Goal: Task Accomplishment & Management: Manage account settings

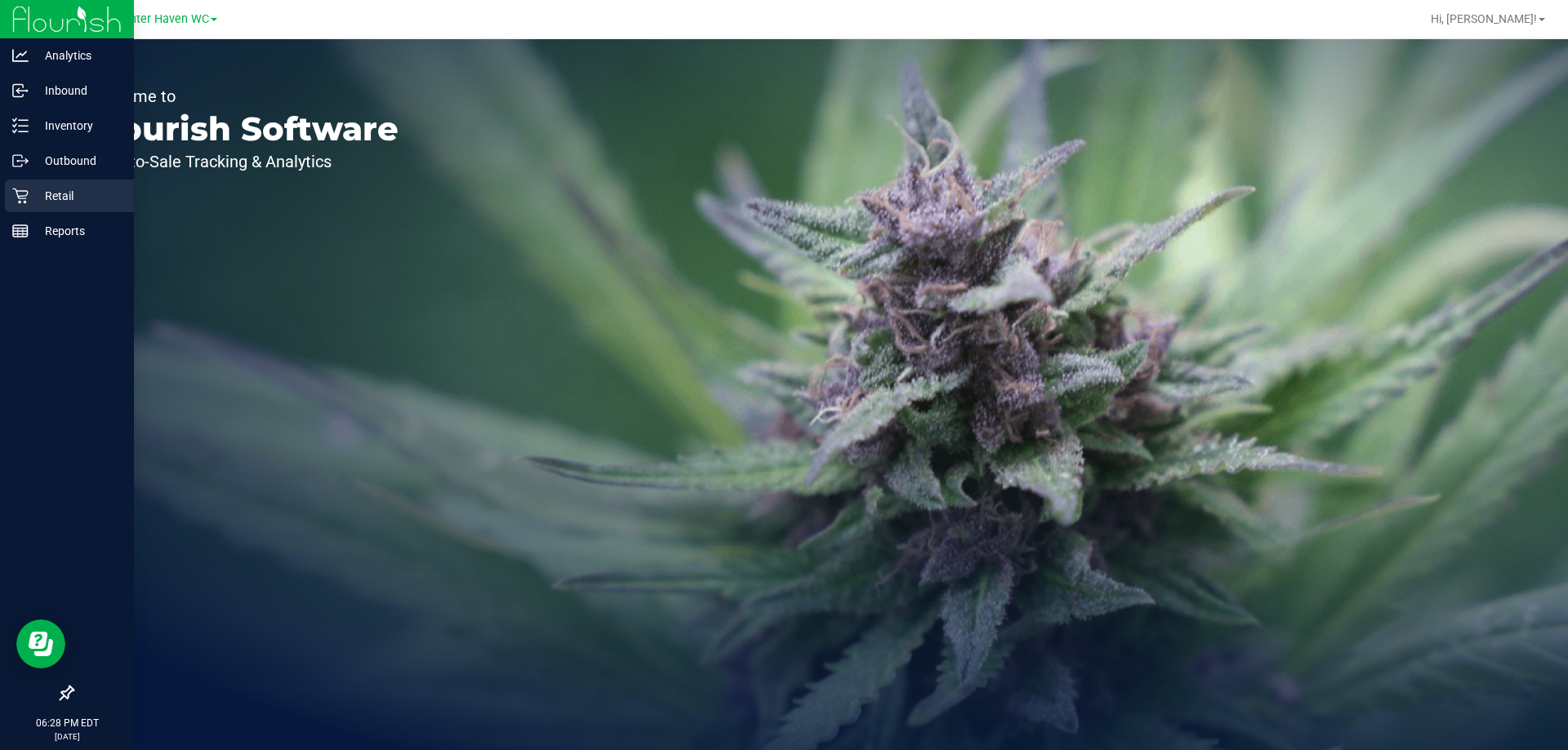
click at [11, 193] on div "Retail" at bounding box center [70, 196] width 129 height 33
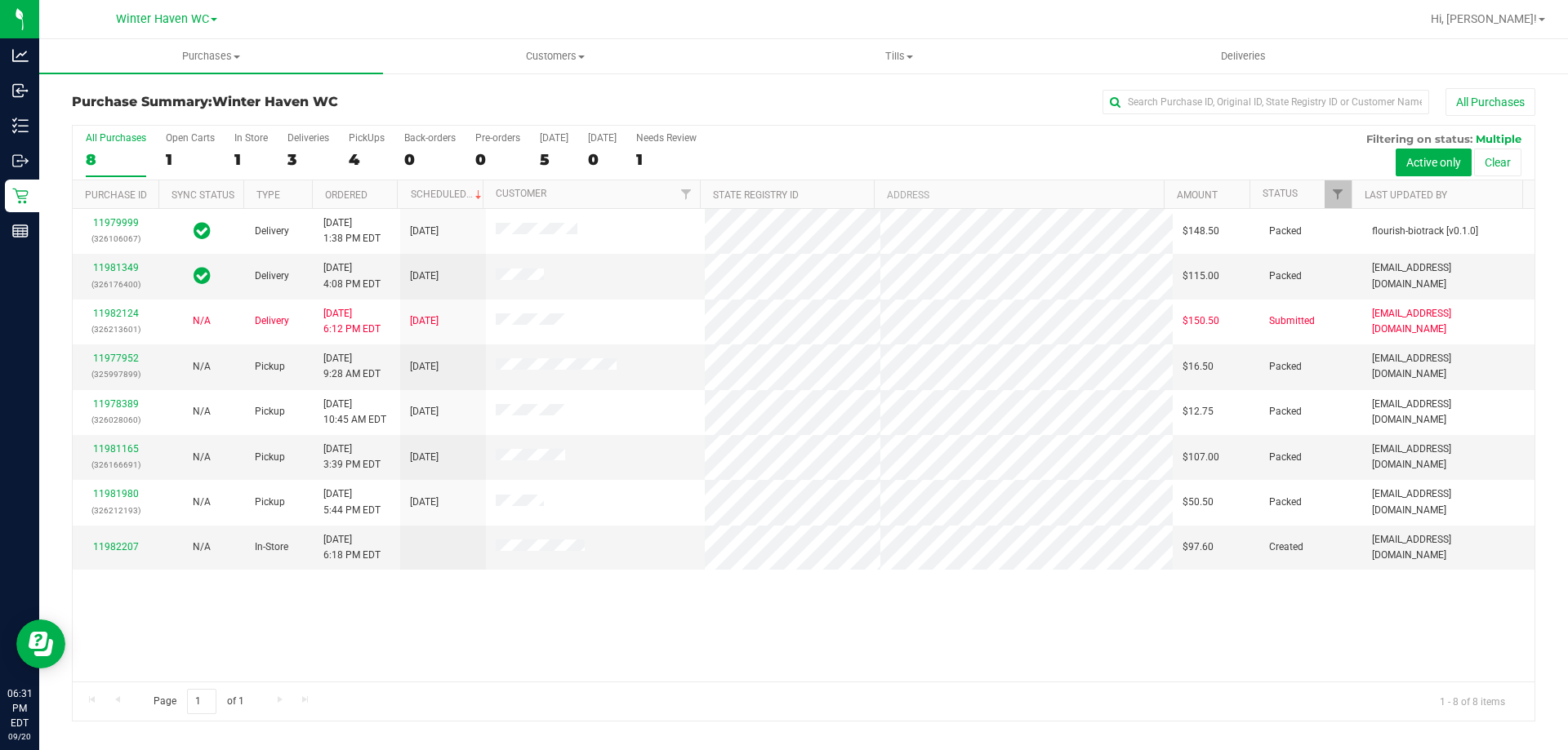
click at [632, 653] on div "11979999 (326106067) Delivery [DATE] 1:38 PM EDT 9/22/2025 $148.50 Packed flour…" at bounding box center [803, 445] width 1462 height 473
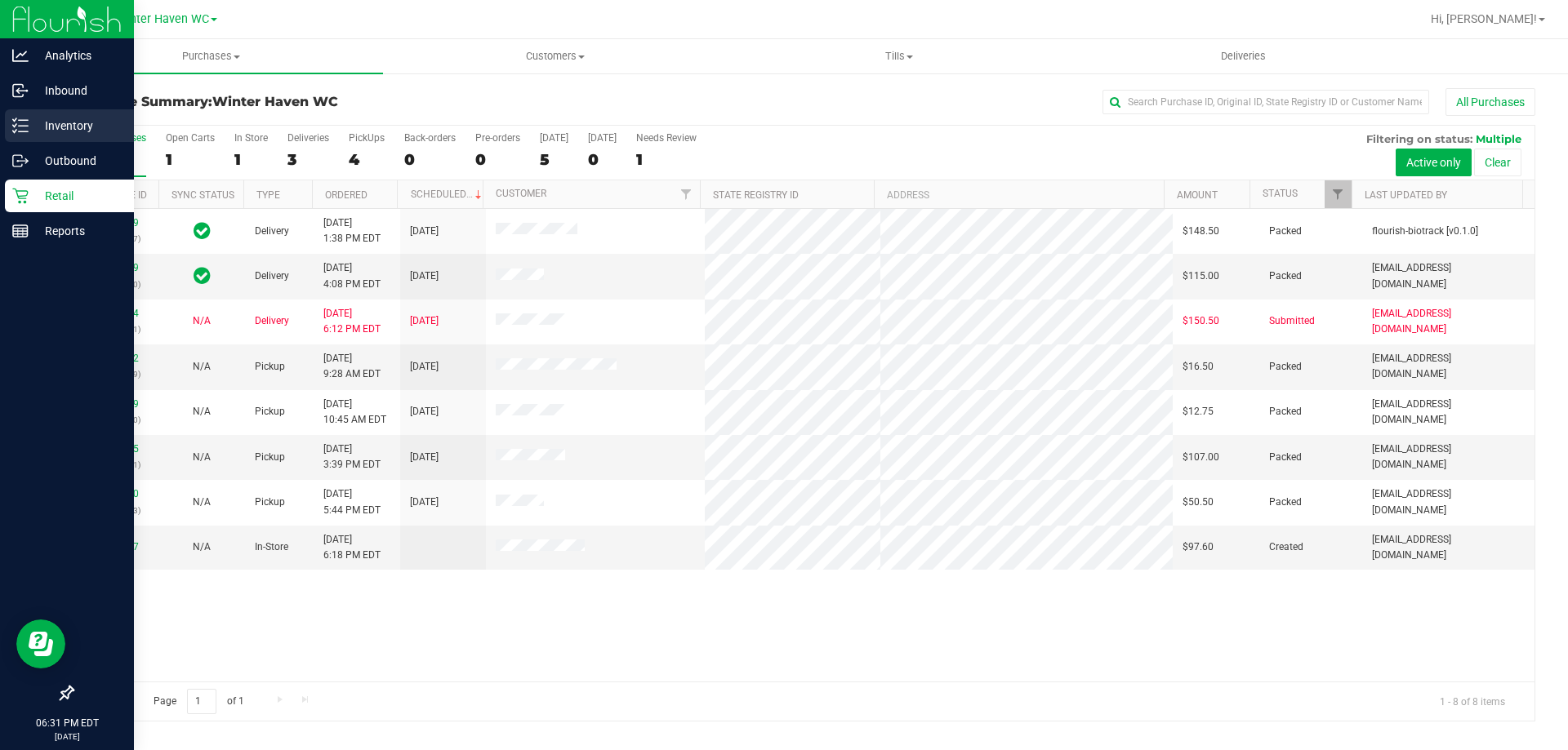
click at [34, 133] on p "Inventory" at bounding box center [77, 126] width 98 height 19
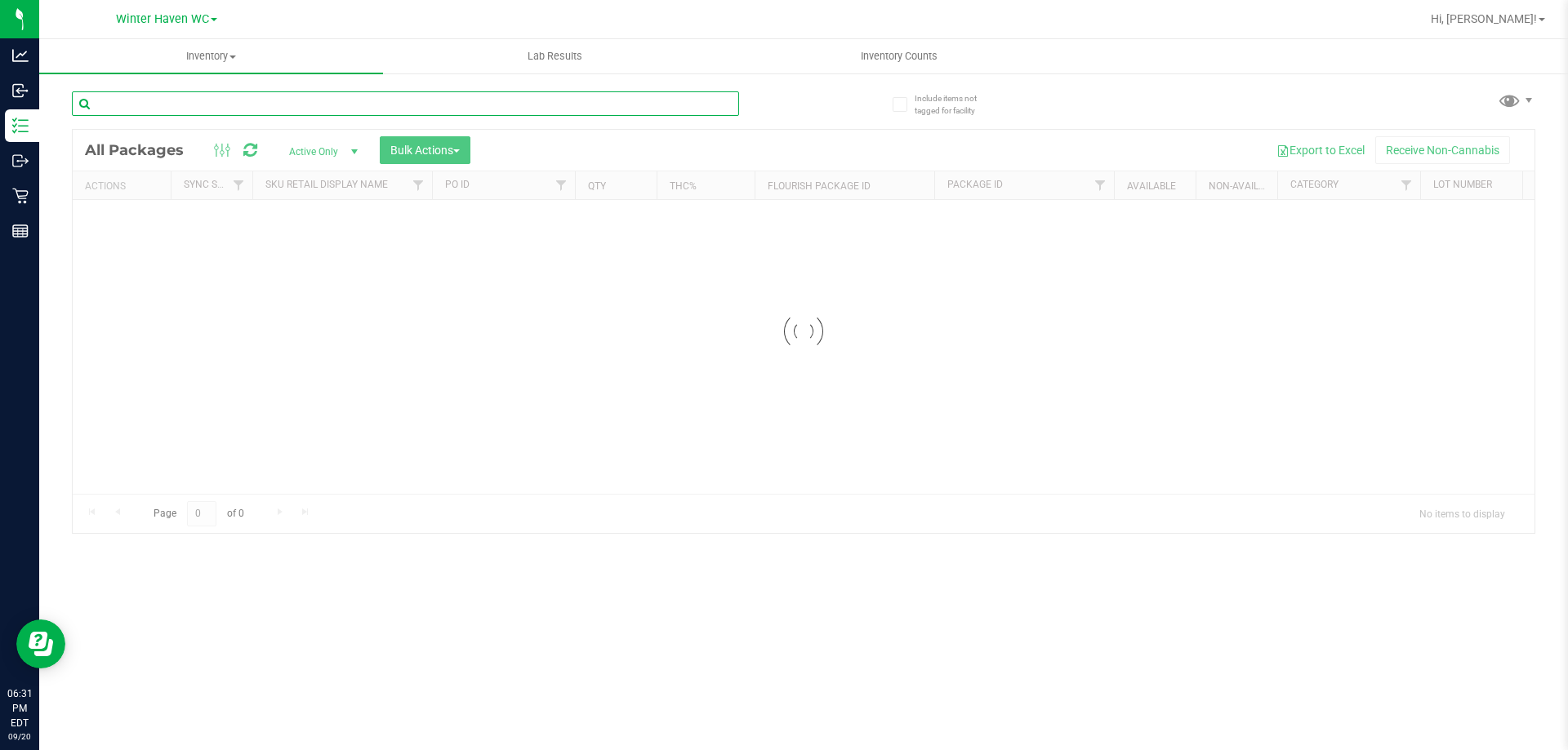
click at [230, 112] on input "text" at bounding box center [405, 104] width 667 height 25
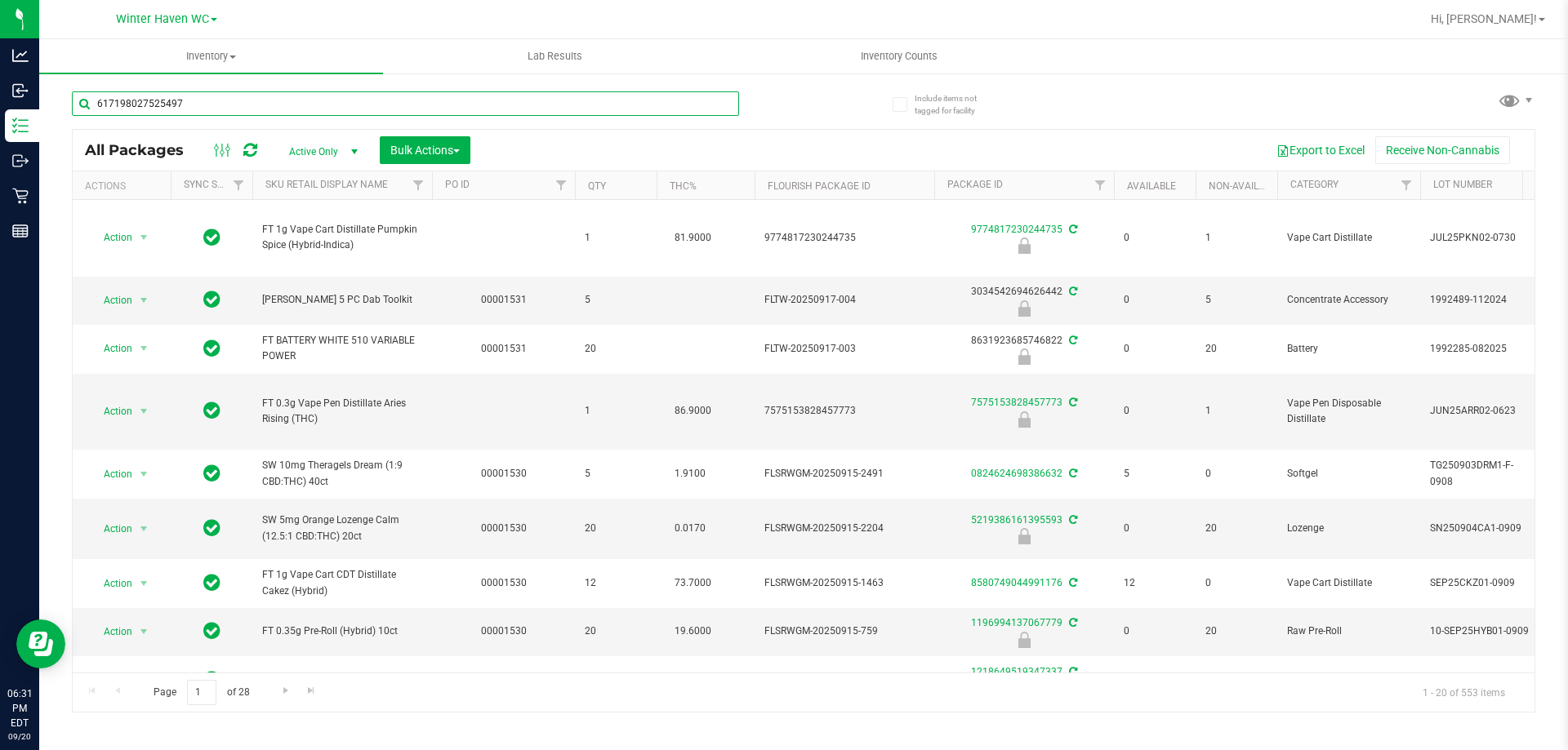
type input "6171980275254972"
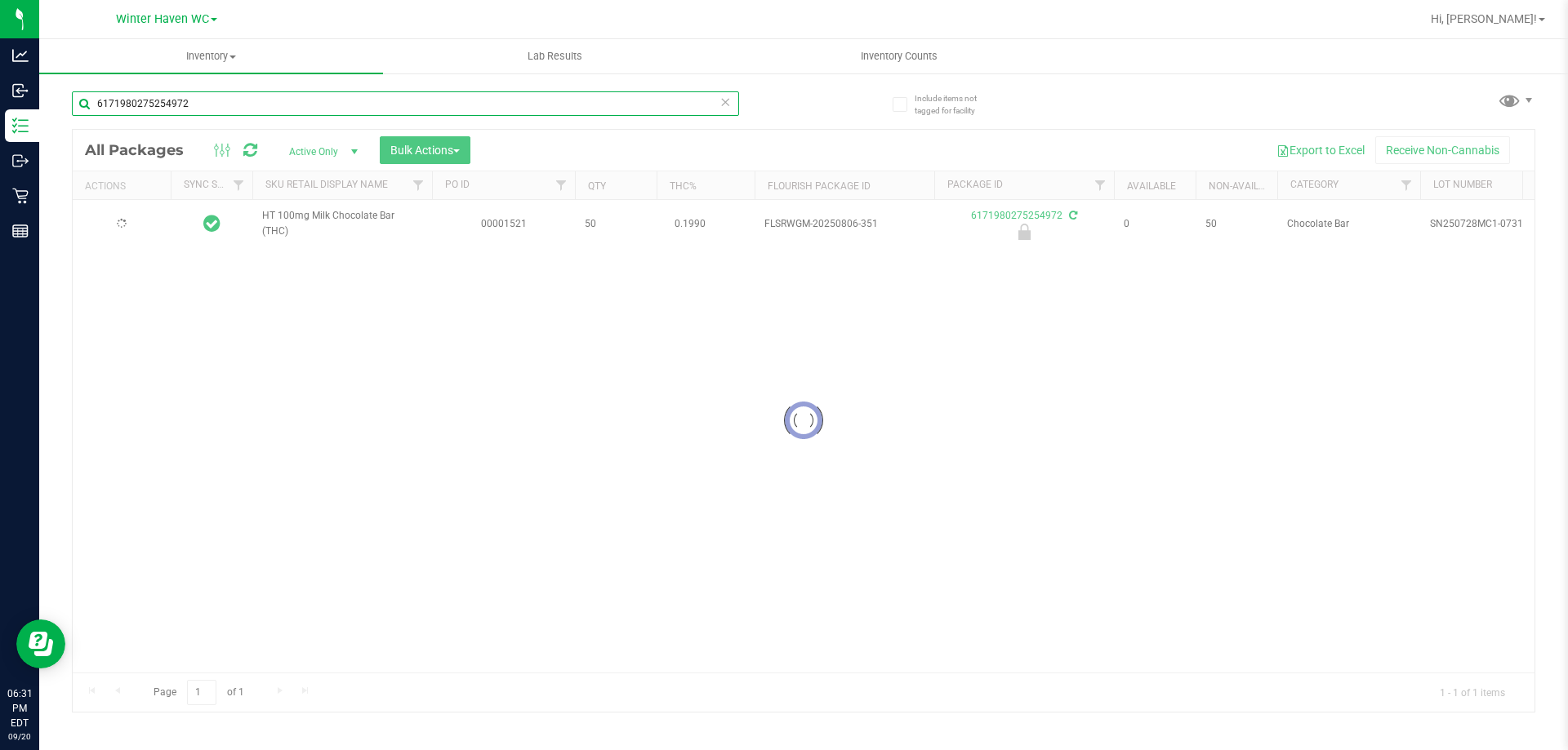
type input "[DATE]"
type input "6171980275254972"
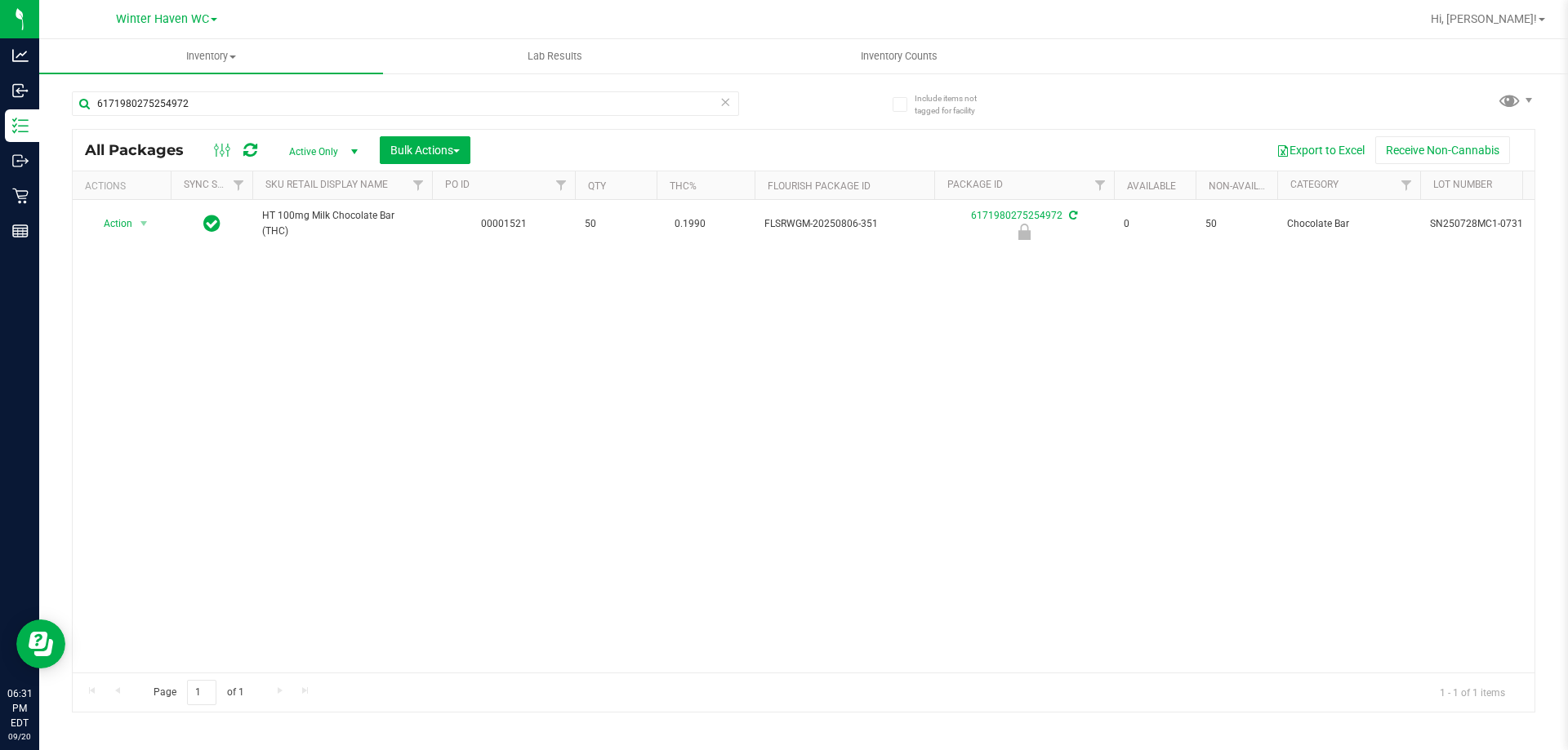
click at [811, 112] on div "6171980275254972 All Packages Active Only Active Only Lab Samples Locked All Ex…" at bounding box center [803, 394] width 1463 height 637
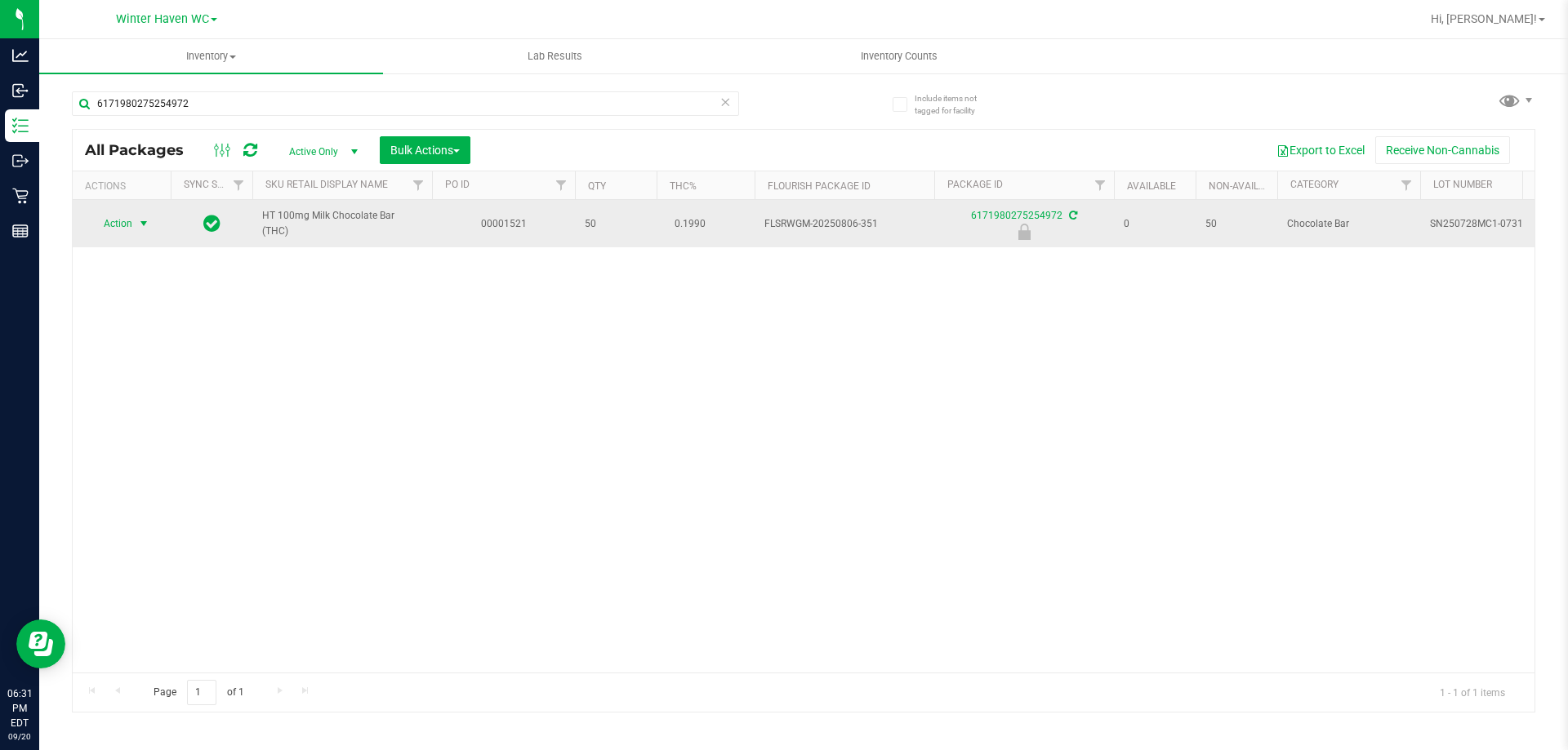
click at [104, 220] on span "Action" at bounding box center [111, 224] width 44 height 23
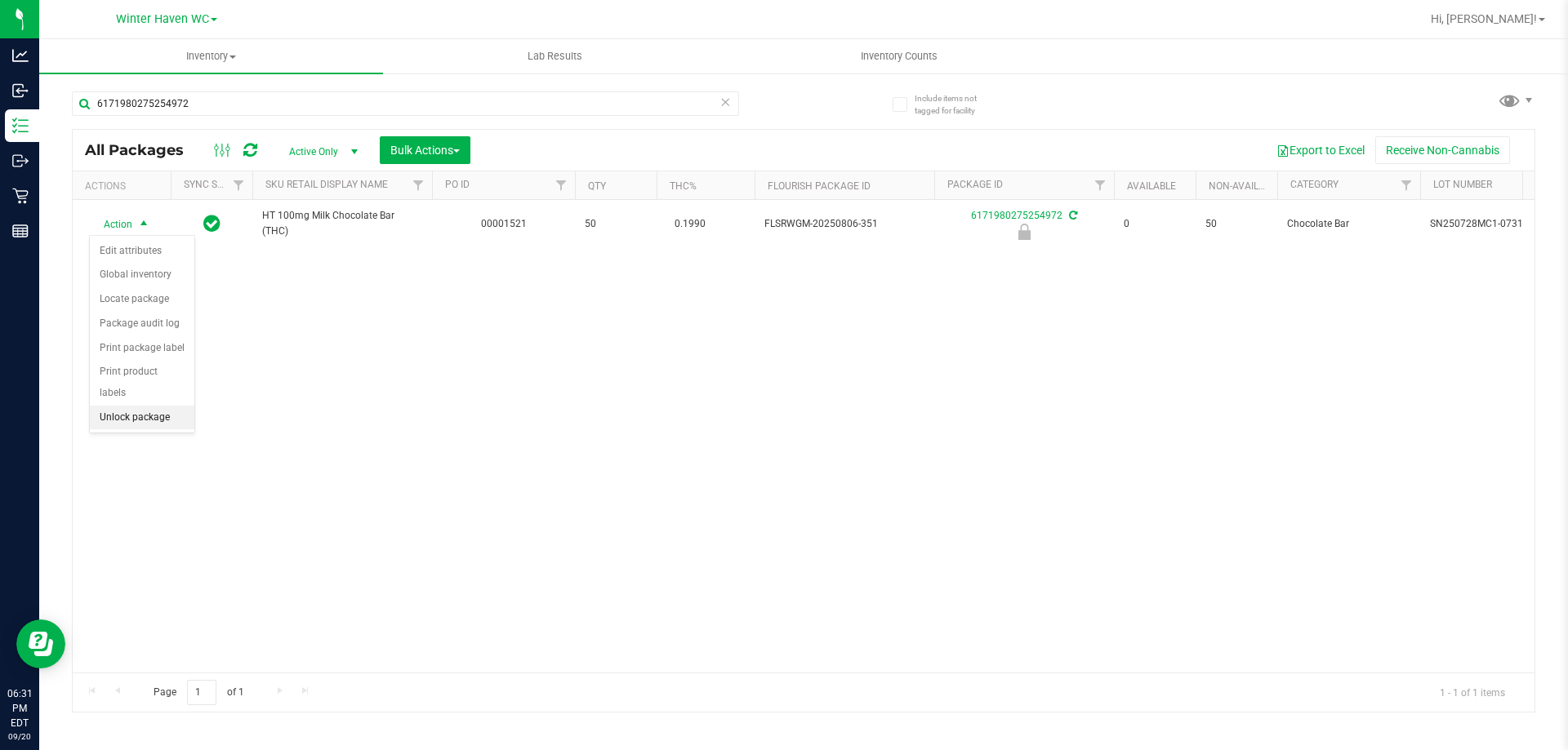
click at [170, 406] on li "Unlock package" at bounding box center [142, 418] width 105 height 25
drag, startPoint x: 286, startPoint y: 464, endPoint x: 302, endPoint y: 256, distance: 208.6
click at [287, 464] on div "Action Action Adjust qty Create package Edit attributes Global inventory Locate…" at bounding box center [803, 437] width 1462 height 473
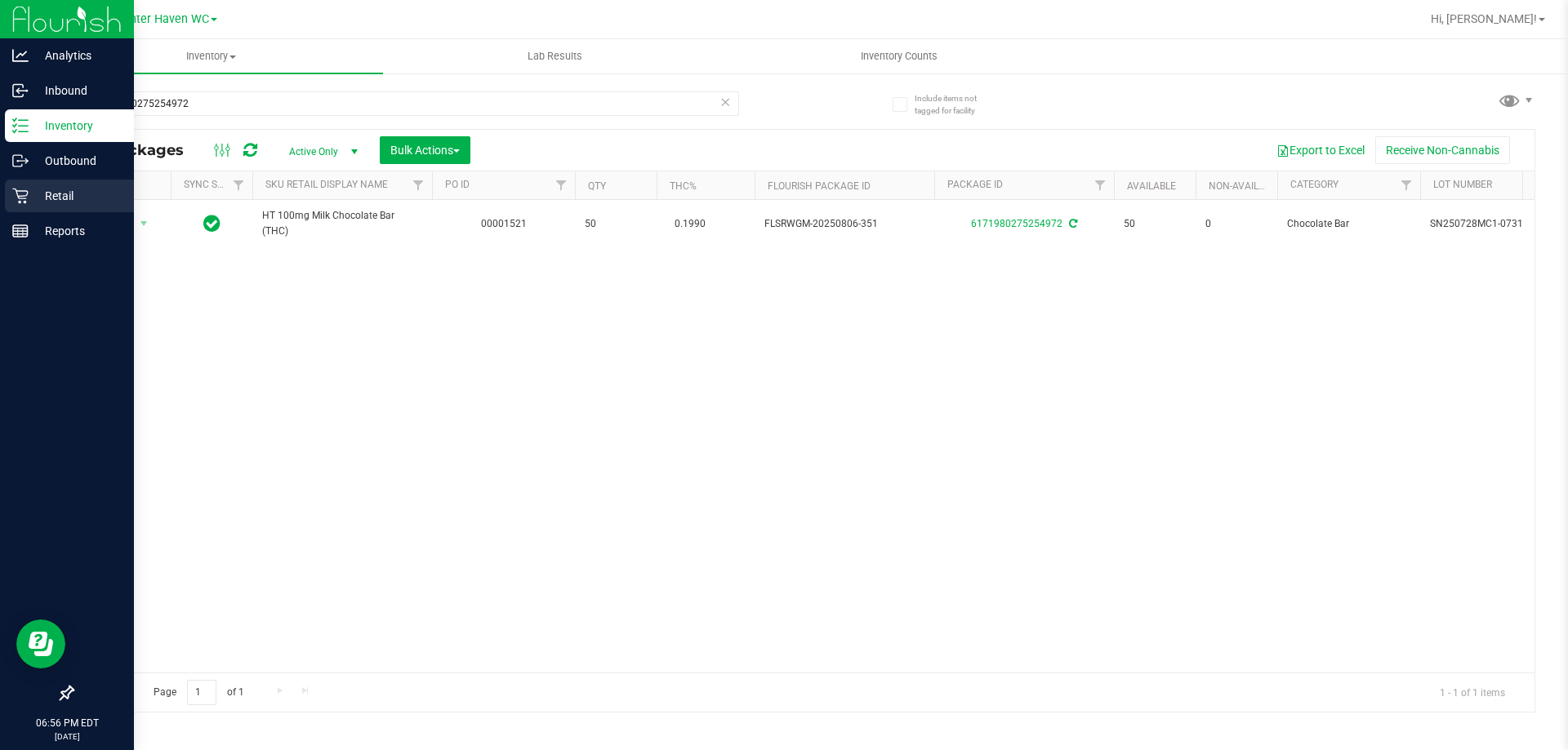
click at [18, 182] on div "Retail" at bounding box center [70, 196] width 129 height 33
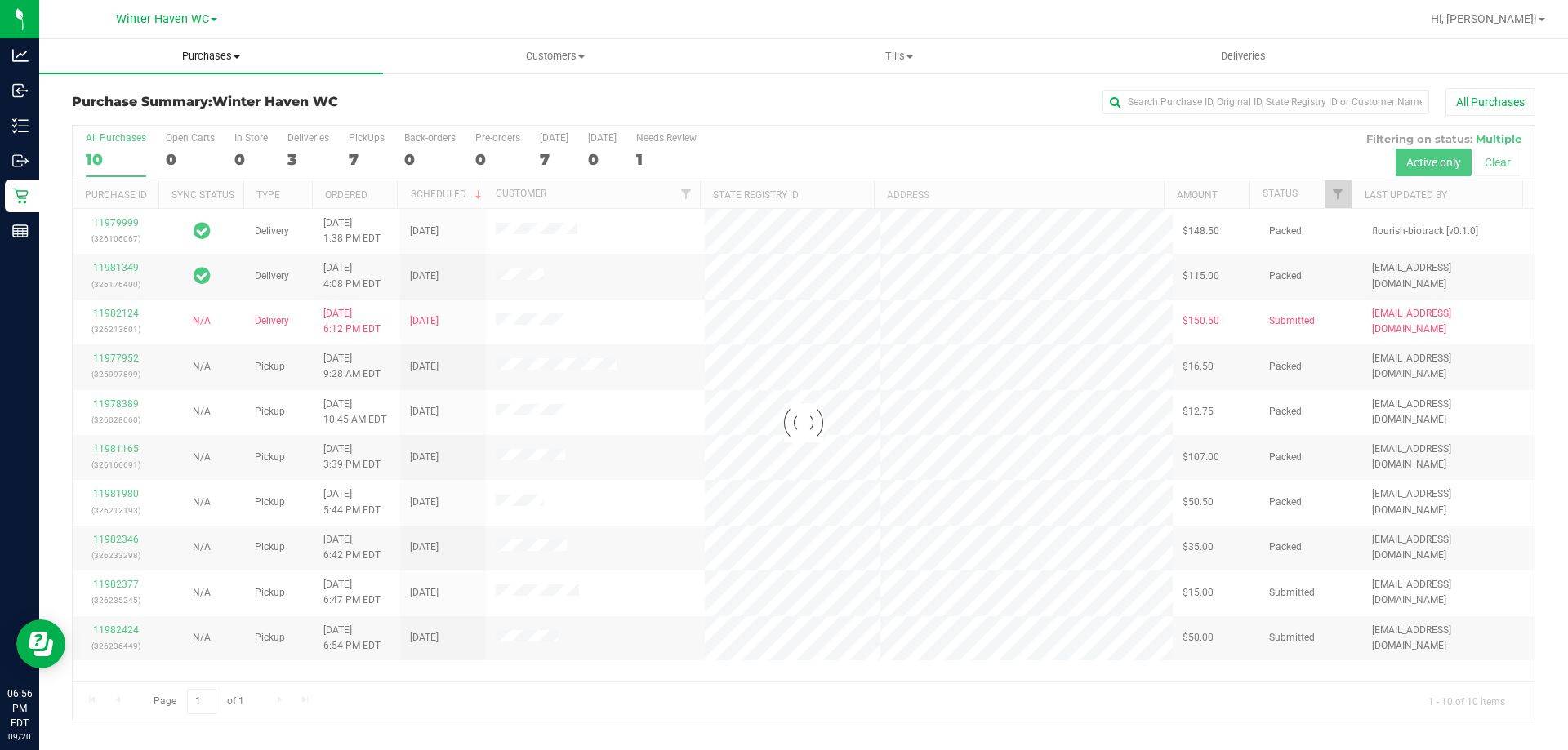
click at [190, 55] on span "Purchases" at bounding box center [211, 56] width 344 height 15
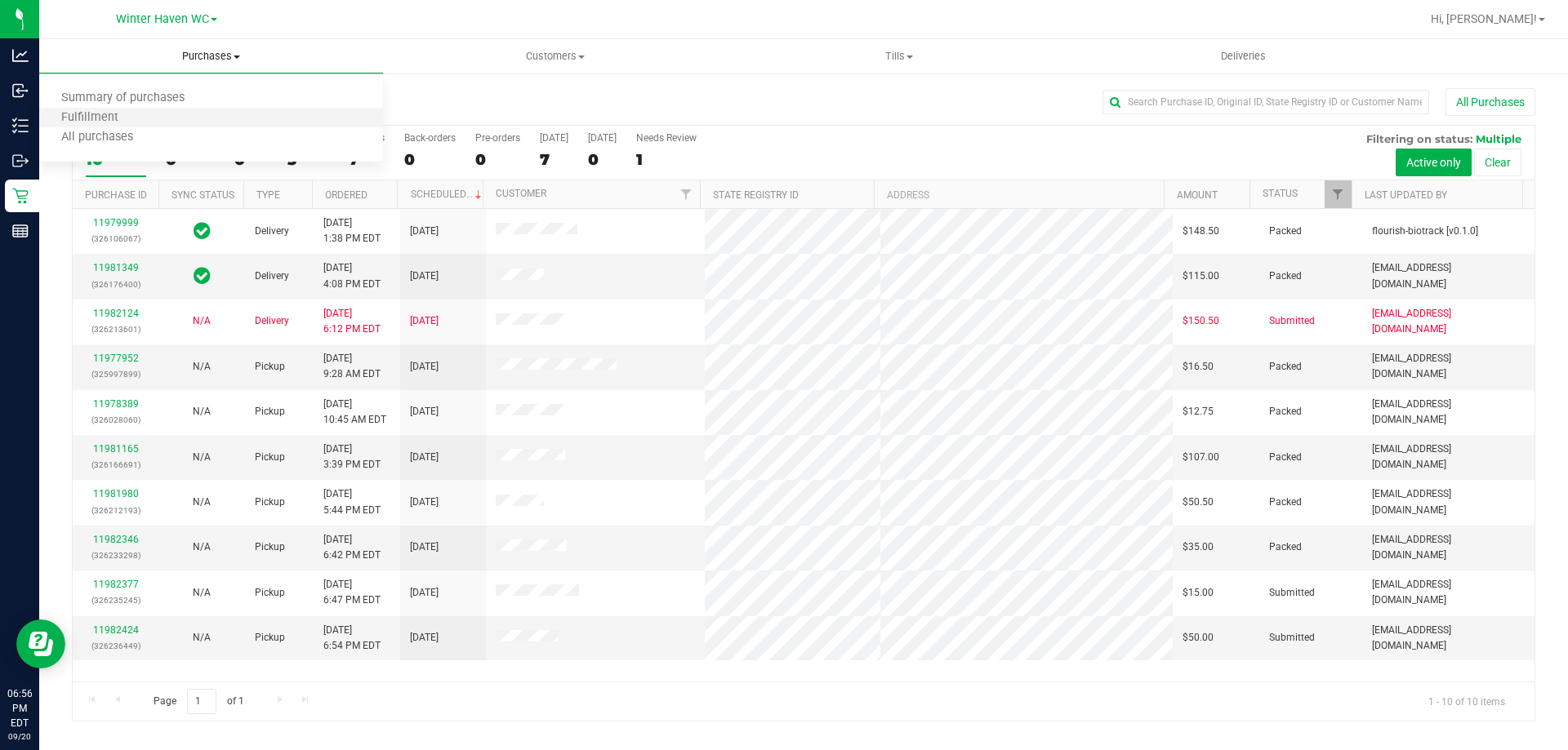
click at [173, 123] on li "Fulfillment" at bounding box center [211, 119] width 344 height 19
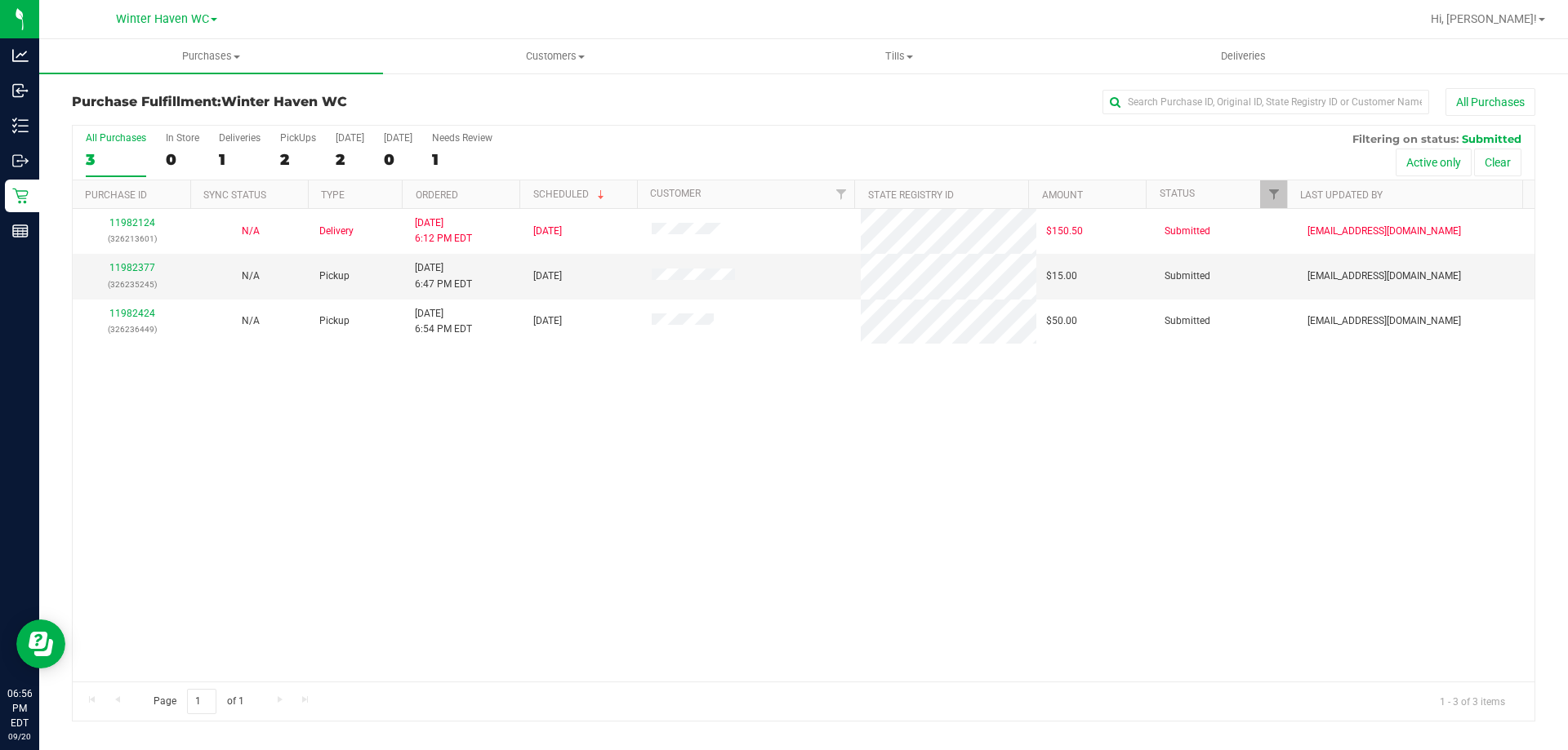
click at [409, 380] on div "11982124 (326213601) N/A Delivery [DATE] 6:12 PM EDT 9/22/2025 $150.50 Submitte…" at bounding box center [803, 445] width 1462 height 473
click at [377, 394] on div "11982124 (326213601) N/A Delivery [DATE] 6:12 PM EDT 9/22/2025 $150.50 Submitte…" at bounding box center [803, 445] width 1462 height 473
click at [1225, 97] on input "text" at bounding box center [1266, 102] width 327 height 25
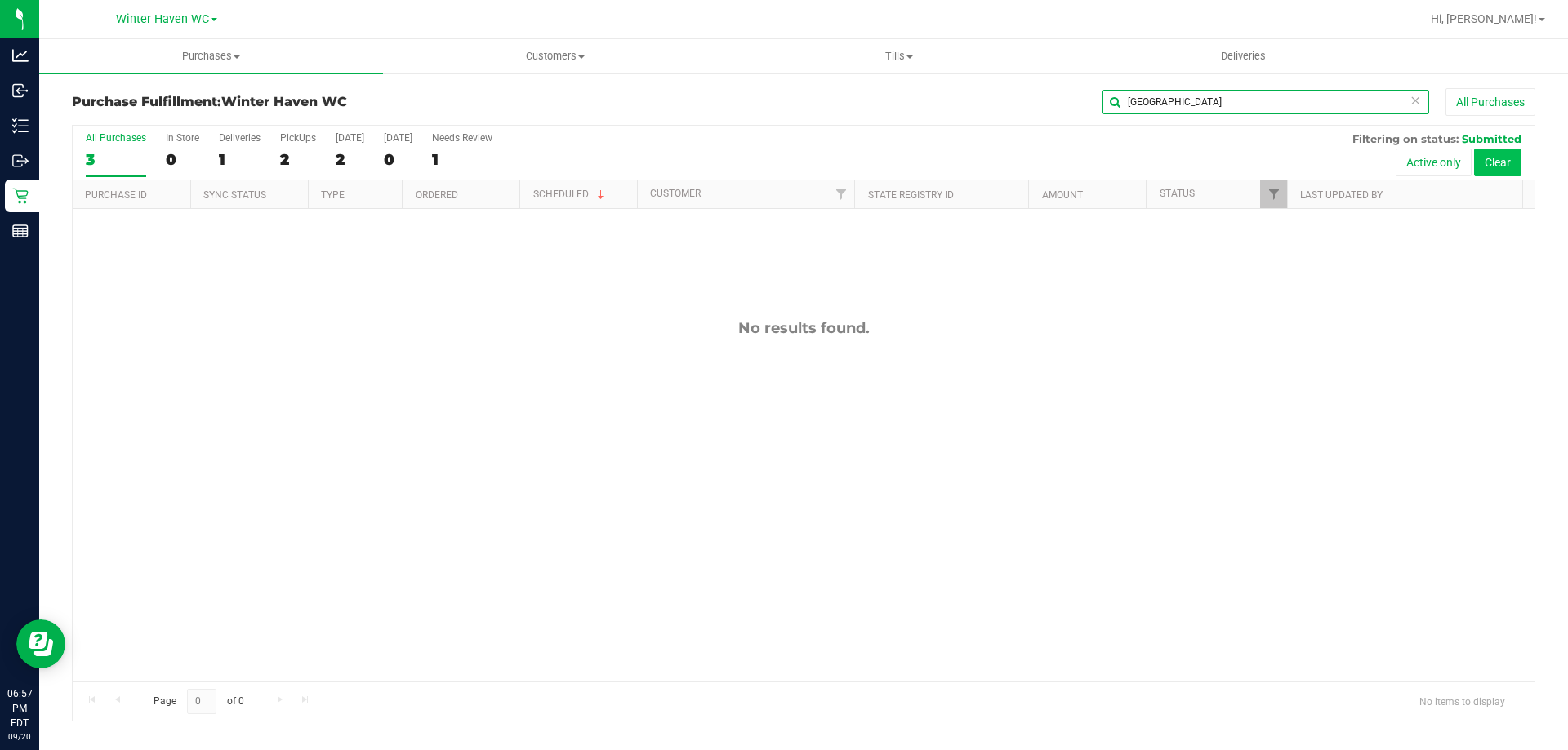
type input "[GEOGRAPHIC_DATA]"
click at [1487, 152] on button "Clear" at bounding box center [1497, 162] width 47 height 27
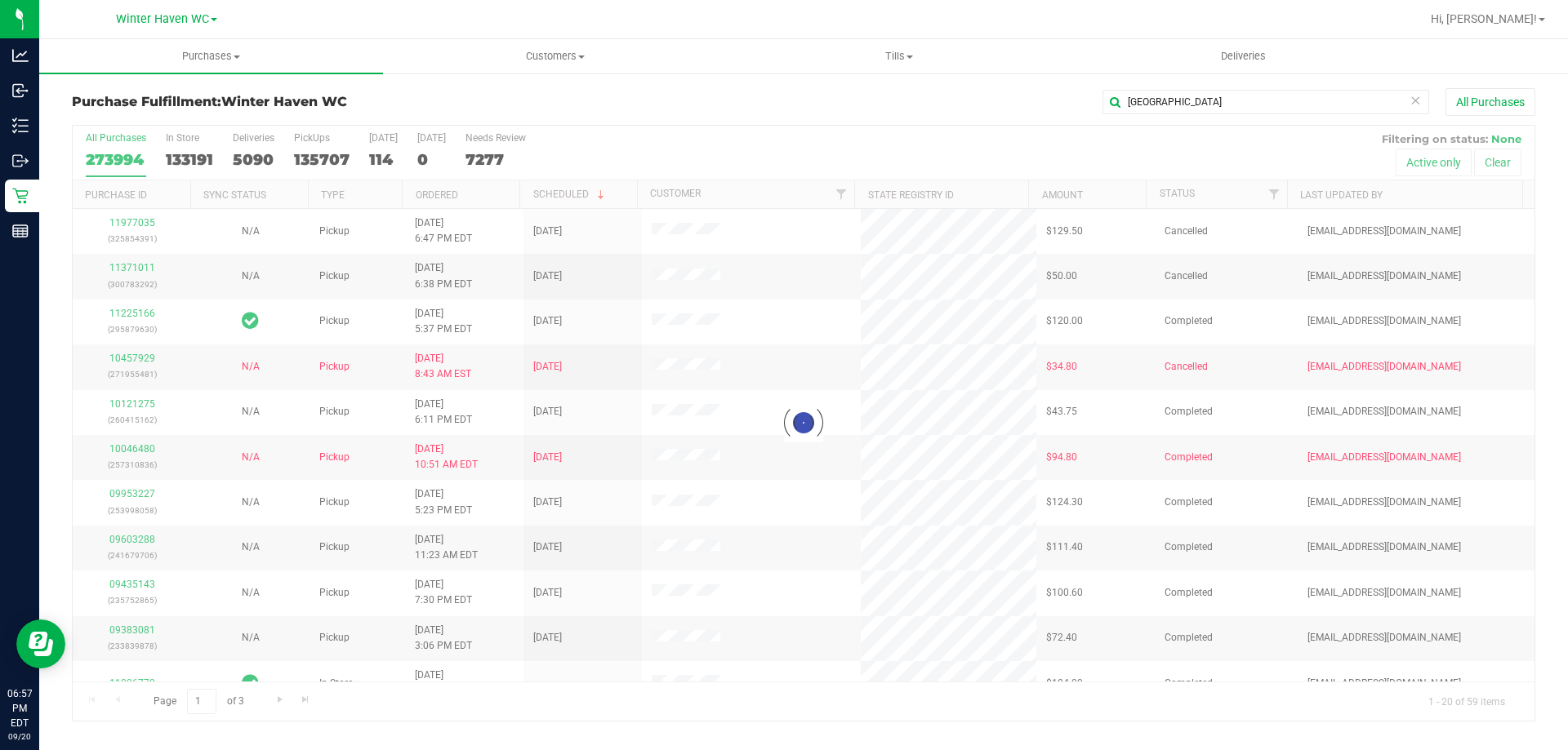
click at [732, 96] on div "[GEOGRAPHIC_DATA] All Purchases" at bounding box center [1047, 102] width 976 height 27
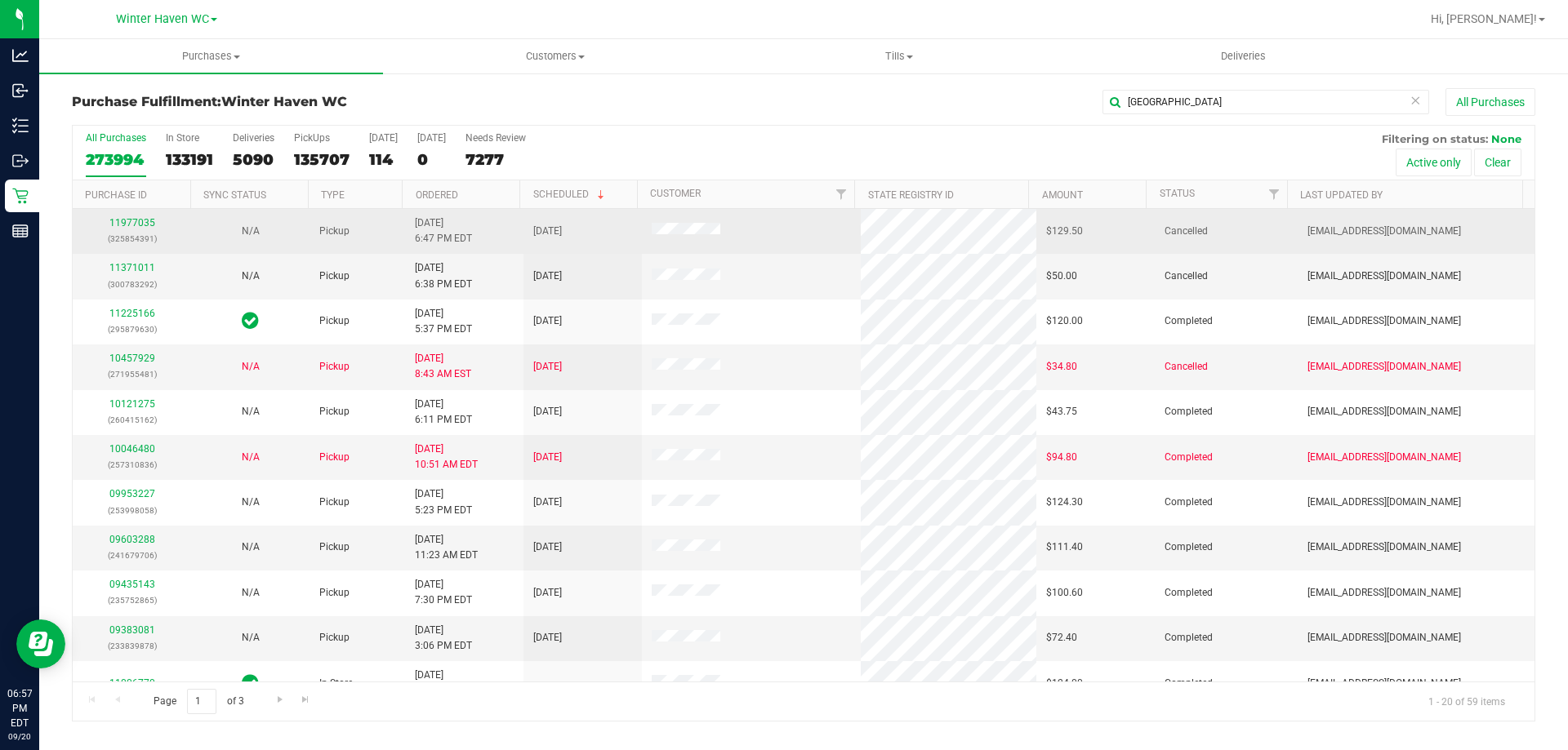
click at [128, 216] on div "11977035 (325854391)" at bounding box center [132, 230] width 99 height 31
click at [130, 218] on link "11977035" at bounding box center [133, 222] width 46 height 12
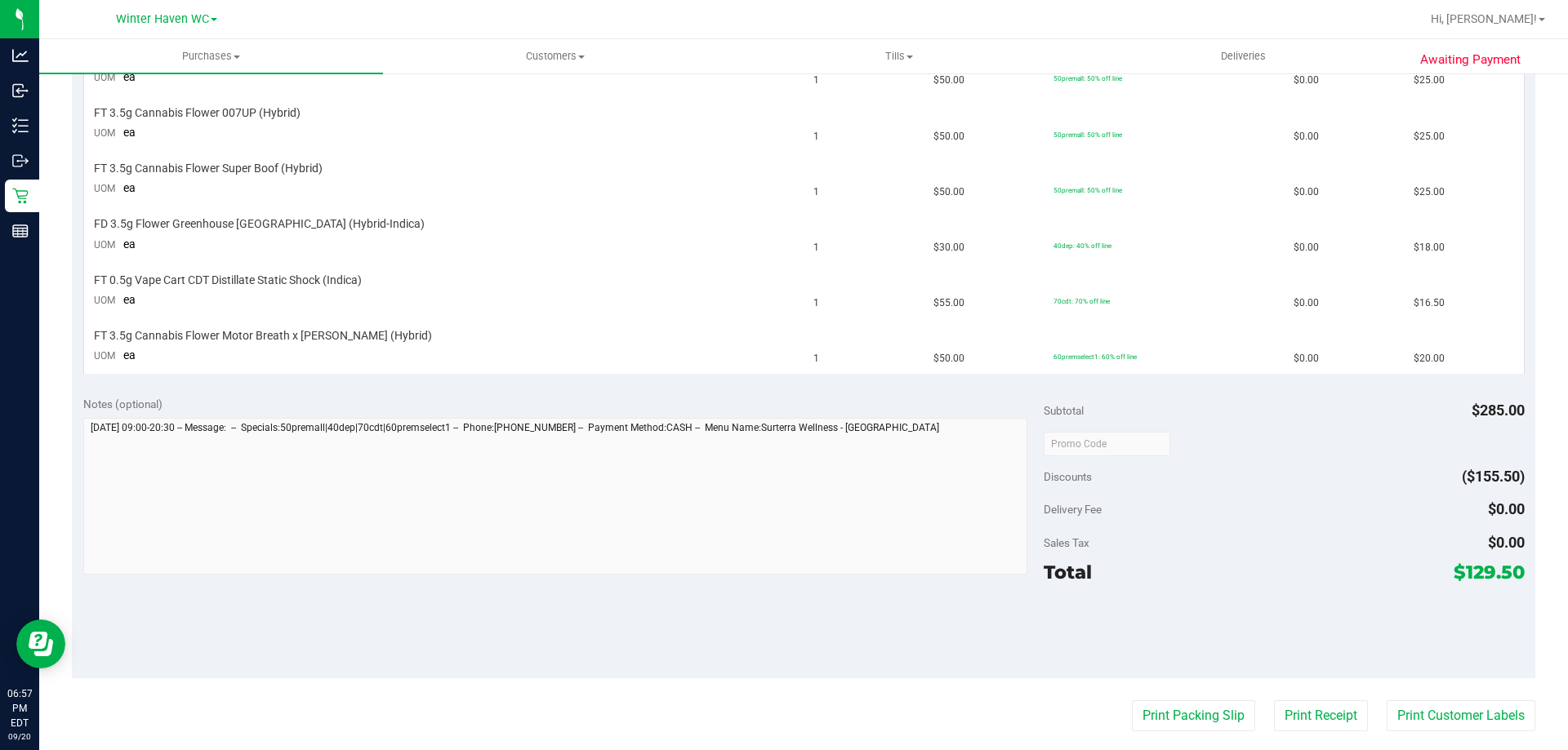
scroll to position [571, 0]
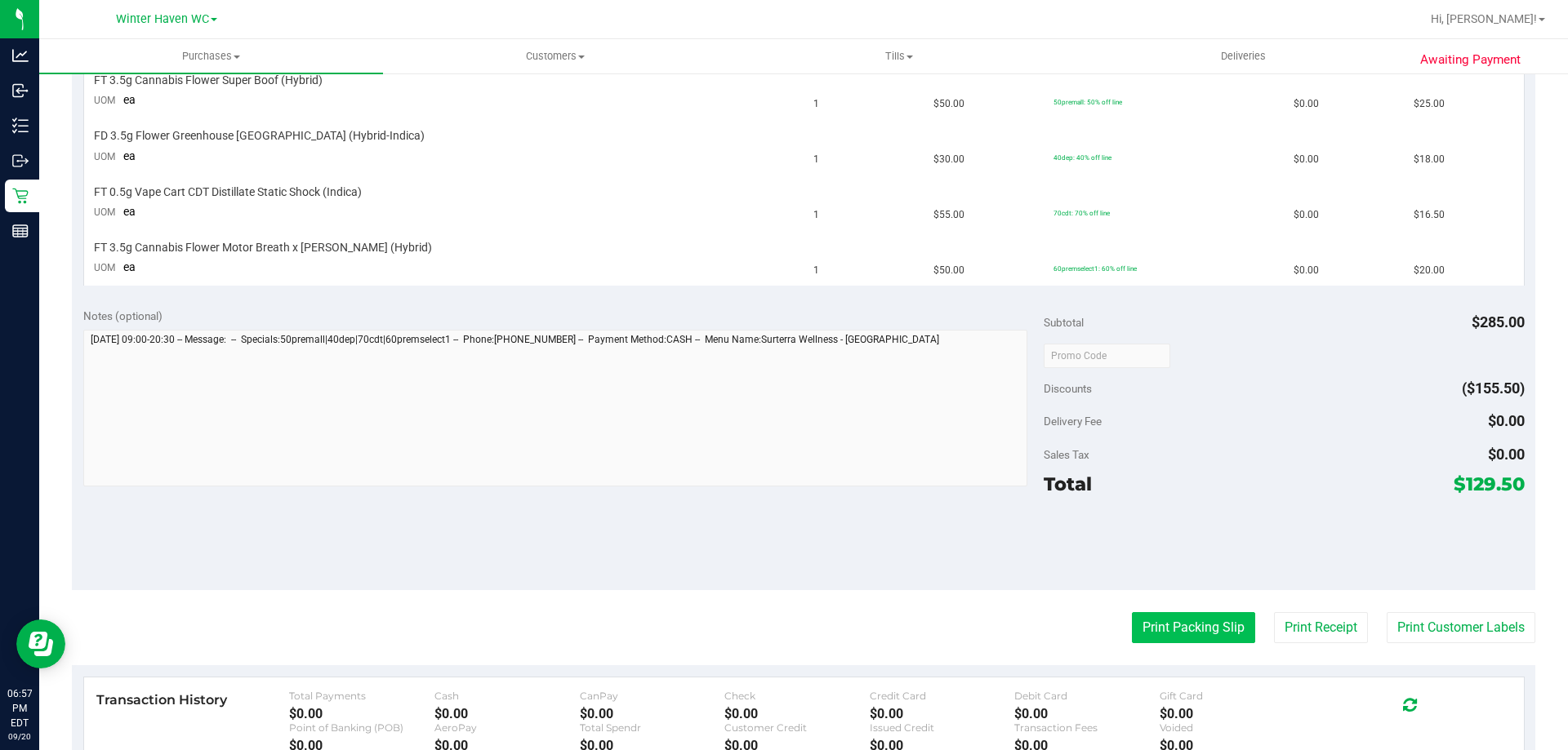
click at [1142, 632] on button "Print Packing Slip" at bounding box center [1193, 627] width 123 height 31
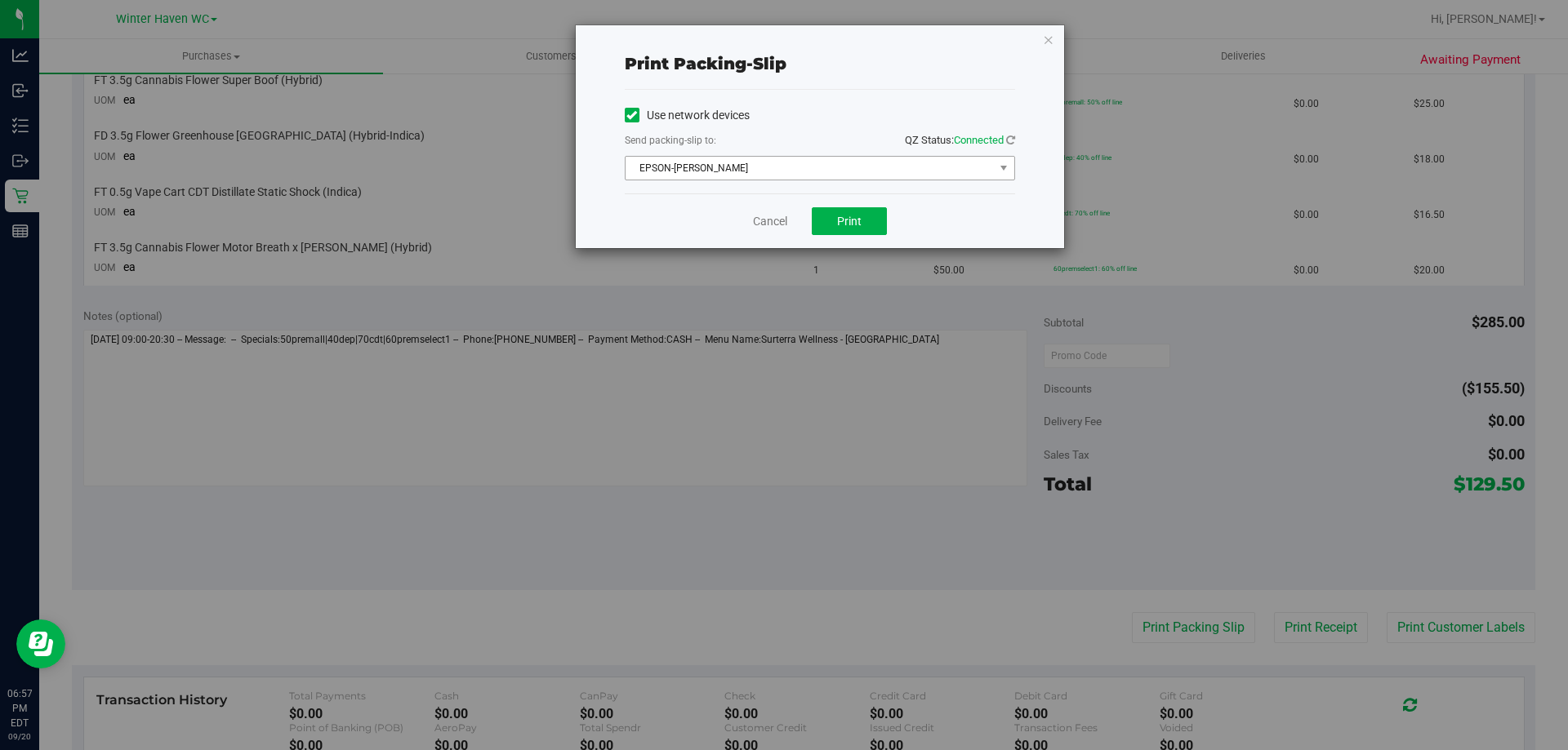
click at [838, 173] on span "EPSON-[PERSON_NAME]" at bounding box center [810, 168] width 369 height 23
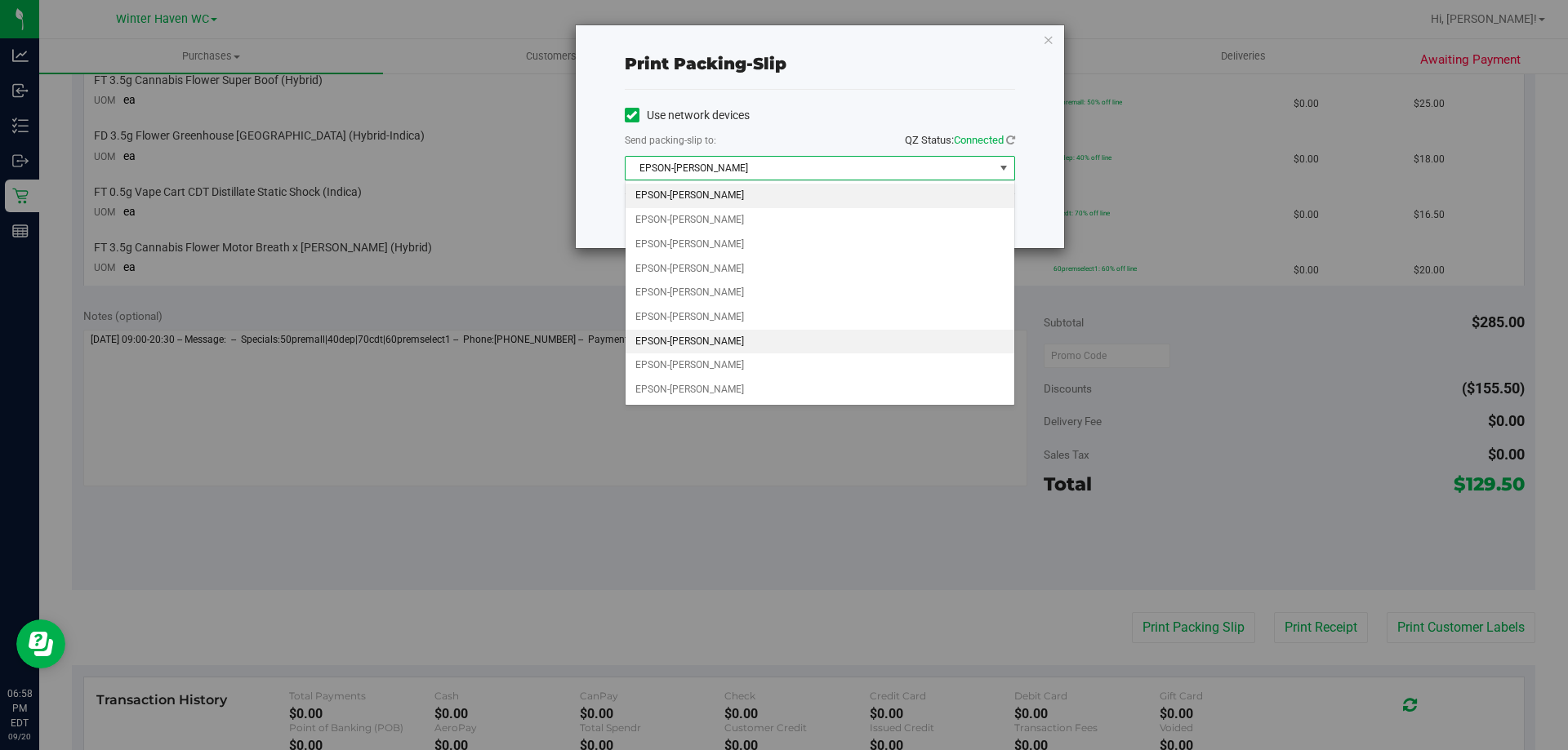
click at [718, 344] on li "EPSON-[PERSON_NAME]" at bounding box center [819, 342] width 389 height 25
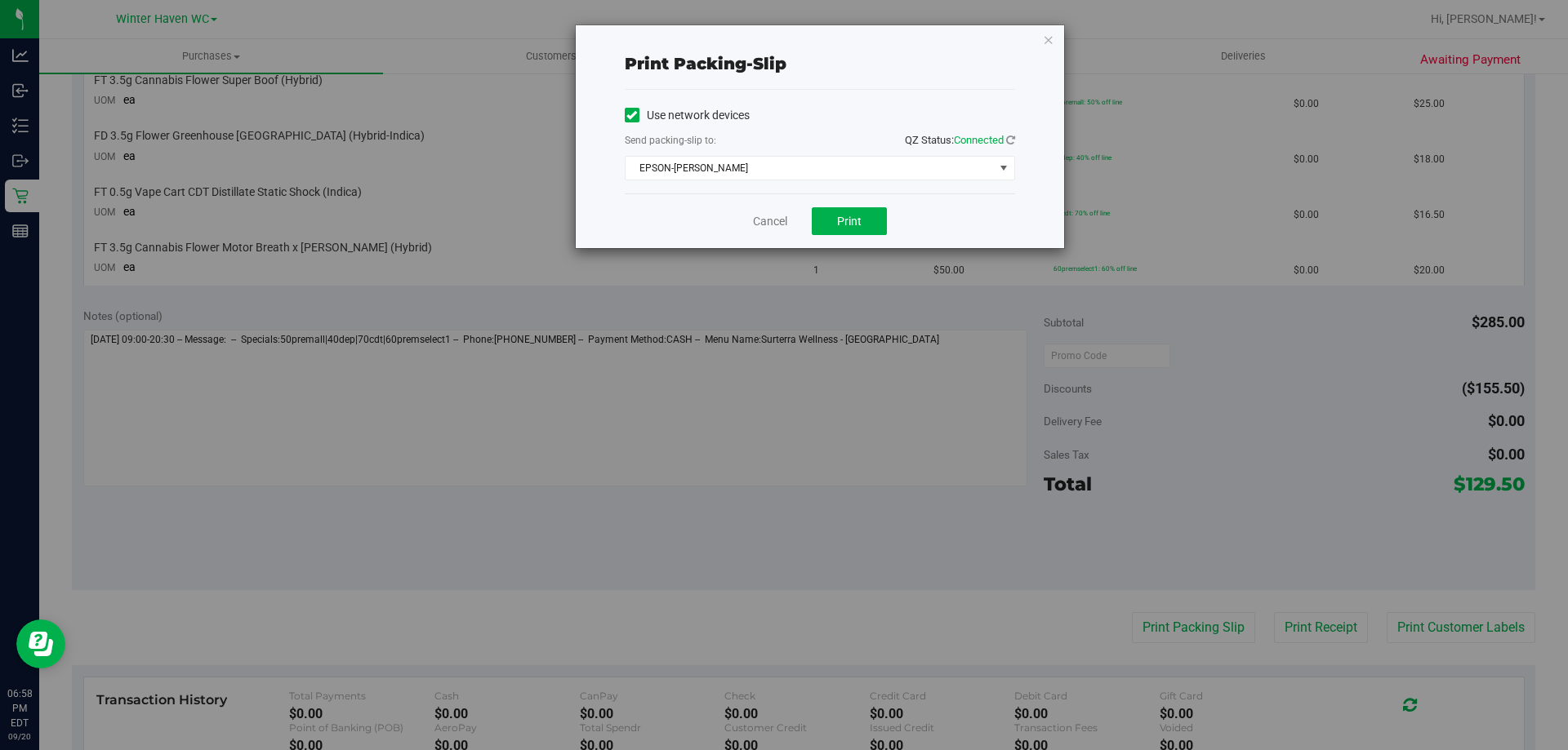
click at [662, 220] on div "Cancel Print" at bounding box center [819, 220] width 391 height 55
click at [866, 216] on button "Print" at bounding box center [849, 220] width 75 height 27
drag, startPoint x: 790, startPoint y: 232, endPoint x: 785, endPoint y: 215, distance: 17.7
click at [789, 228] on div "Cancel Print" at bounding box center [819, 220] width 391 height 55
click at [785, 215] on link "Cancel" at bounding box center [770, 221] width 35 height 17
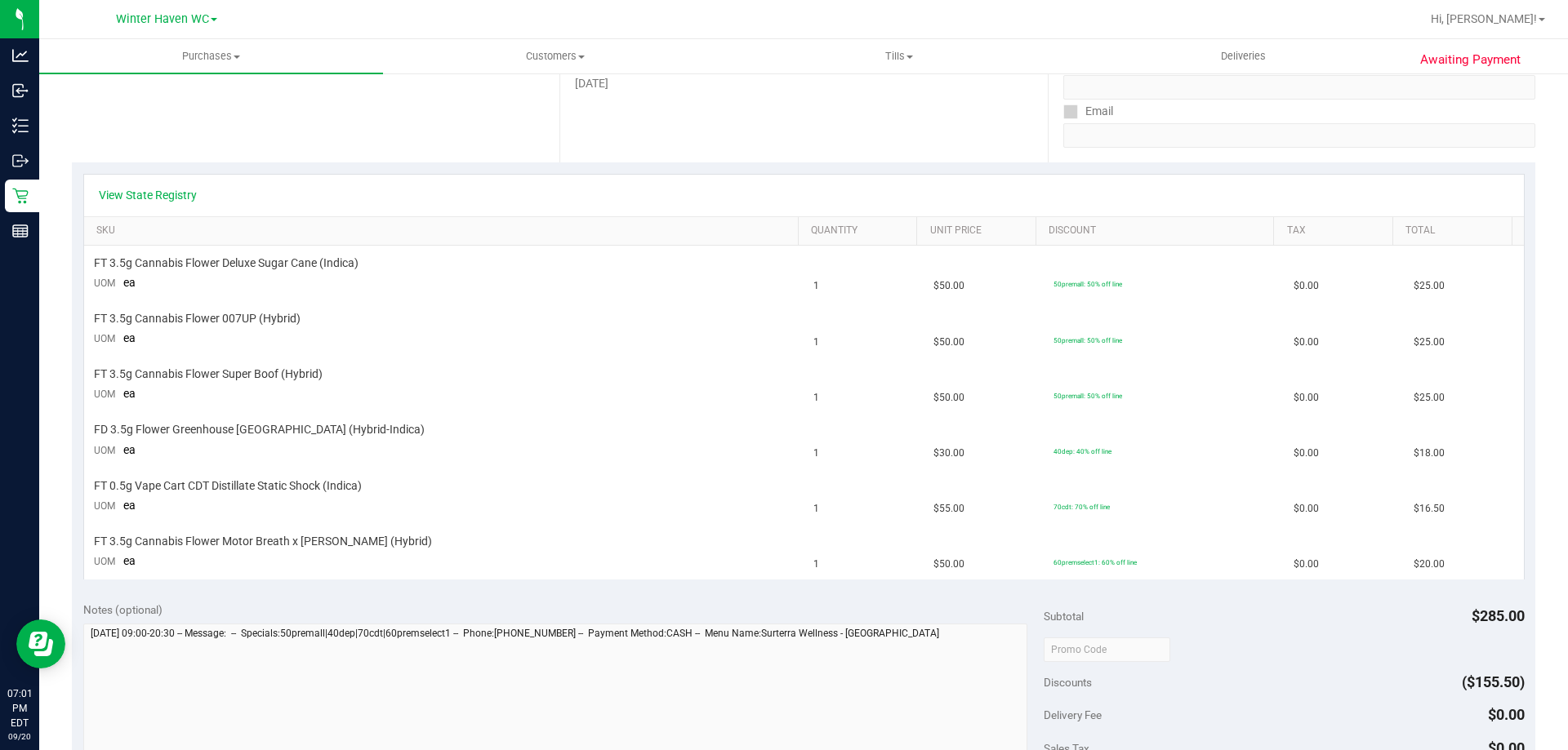
scroll to position [163, 0]
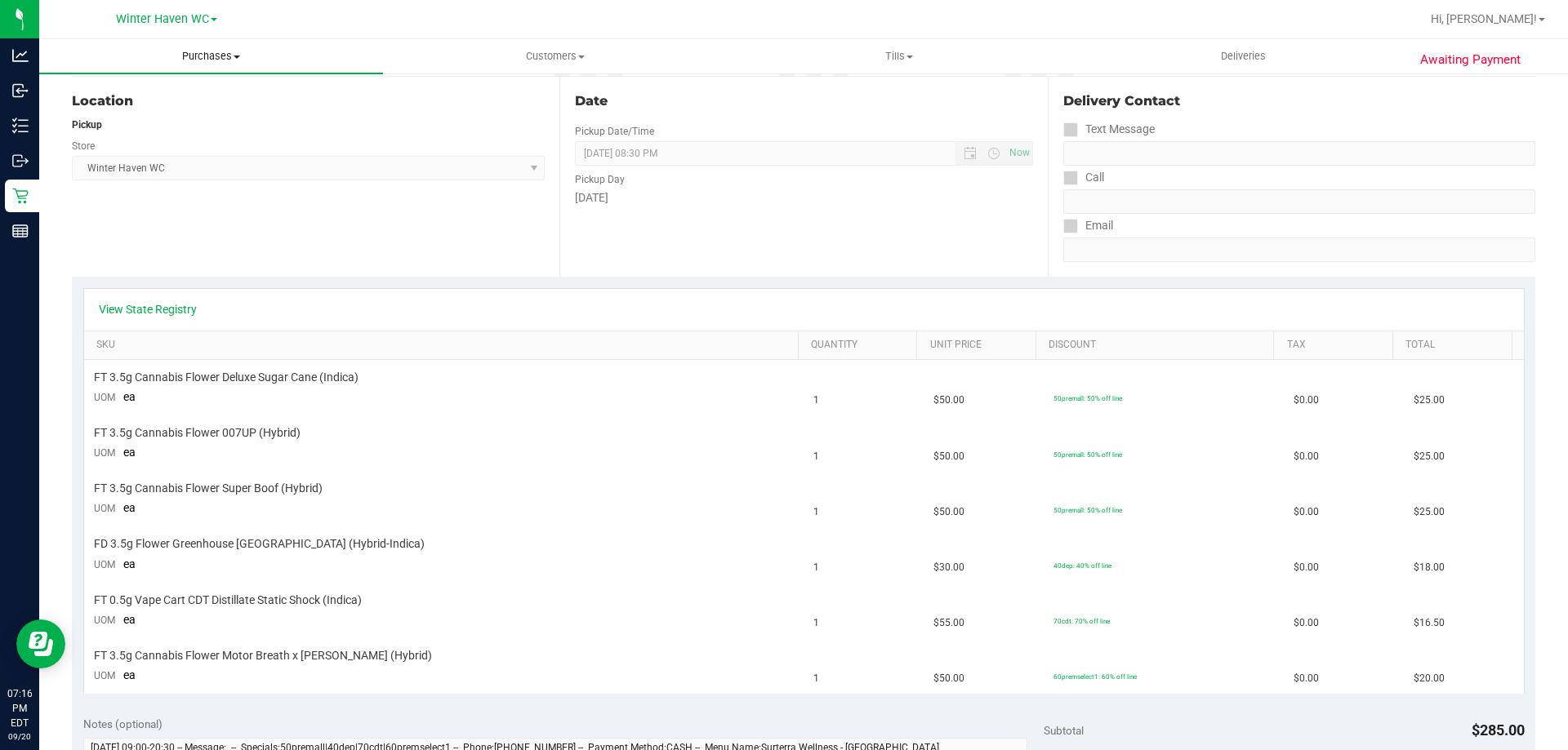
click at [199, 64] on uib-tab-heading "Purchases Summary of purchases Fulfillment All purchases" at bounding box center [211, 56] width 344 height 35
click at [167, 117] on li "Fulfillment" at bounding box center [211, 119] width 344 height 19
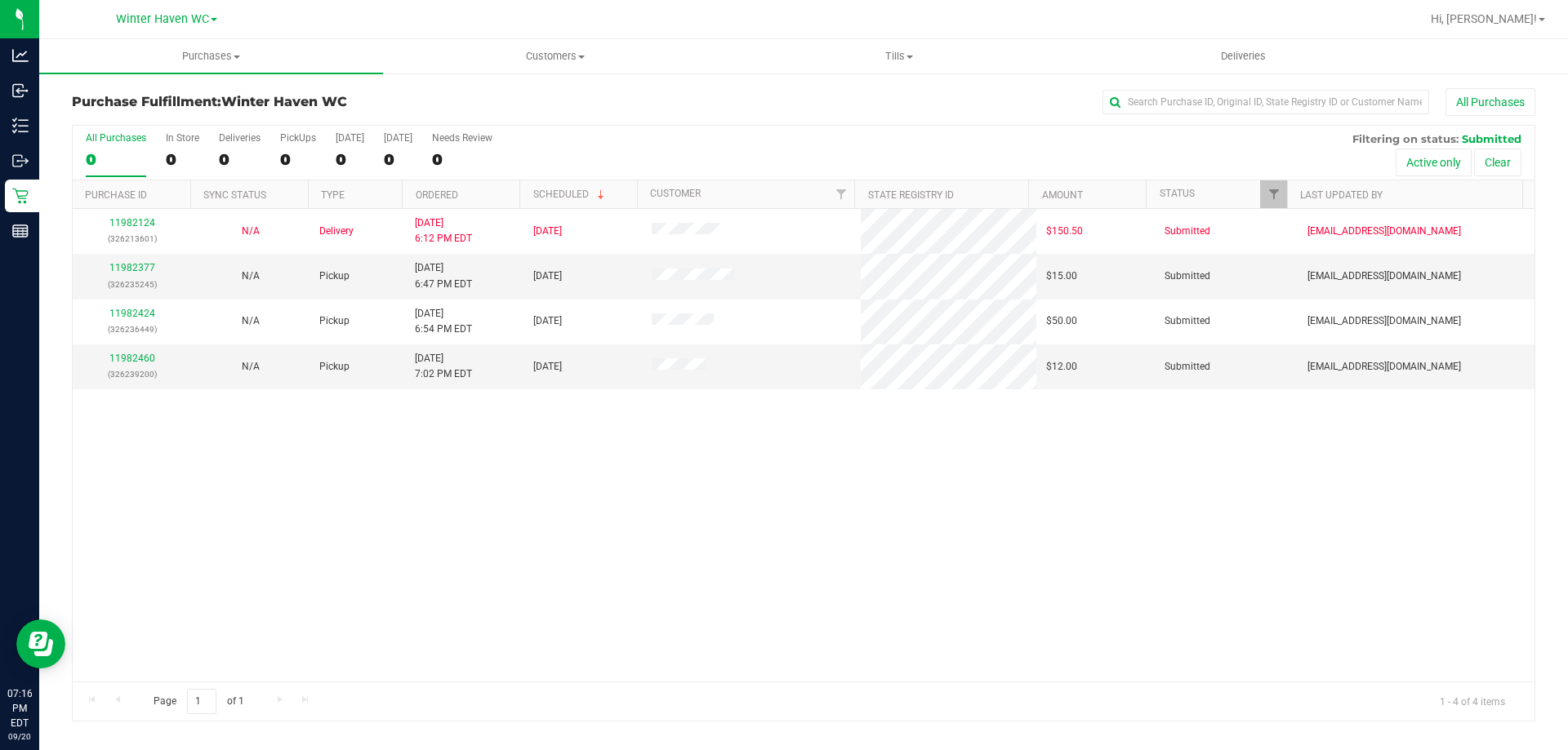
click at [439, 496] on div "11982124 (326213601) N/A Delivery [DATE] 6:12 PM EDT 9/22/2025 $150.50 Submitte…" at bounding box center [803, 445] width 1462 height 473
click at [115, 363] on link "11982460" at bounding box center [133, 358] width 46 height 12
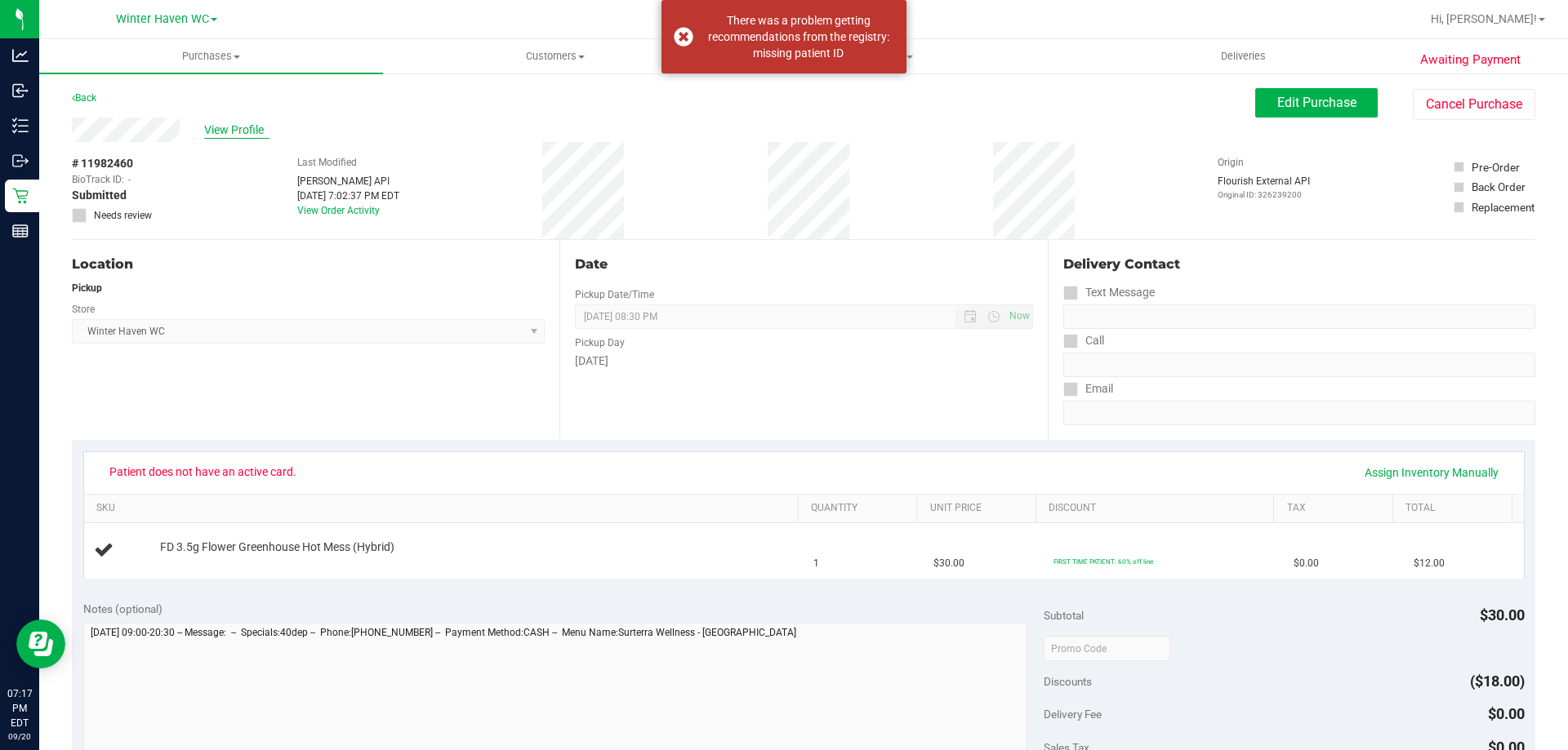
click at [241, 132] on span "View Profile" at bounding box center [237, 129] width 66 height 17
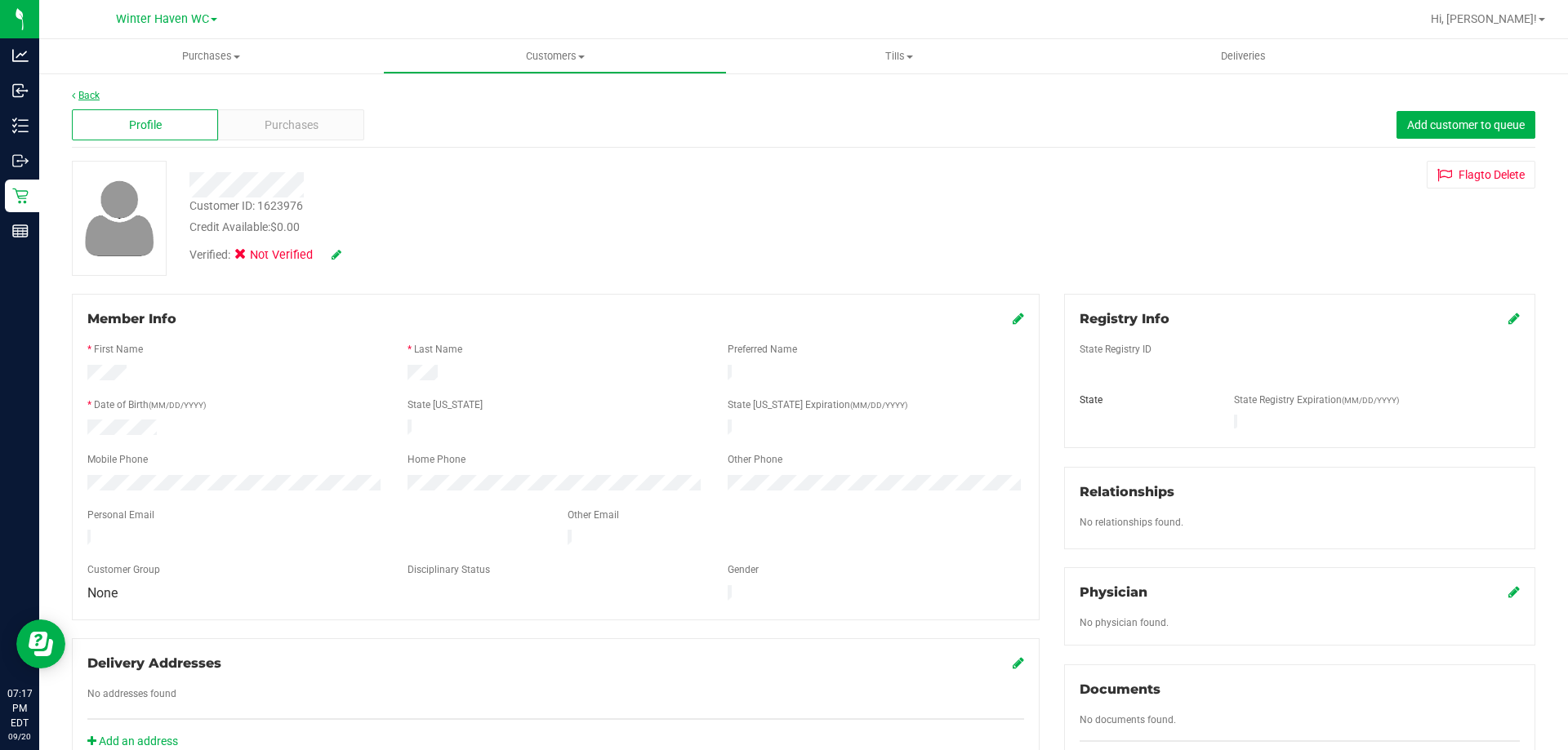
click at [82, 95] on link "Back" at bounding box center [85, 95] width 27 height 12
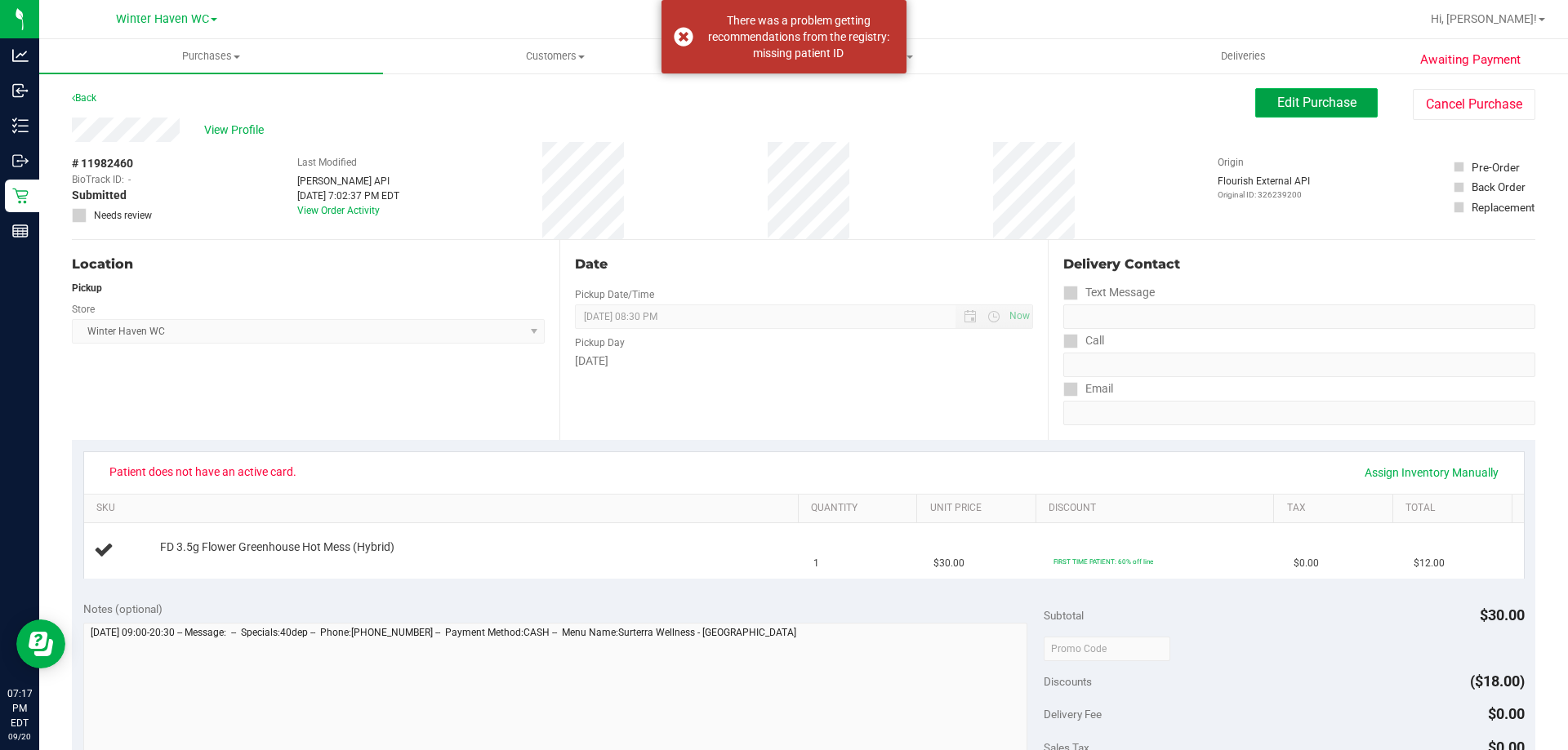
click at [1258, 111] on button "Edit Purchase" at bounding box center [1316, 103] width 122 height 29
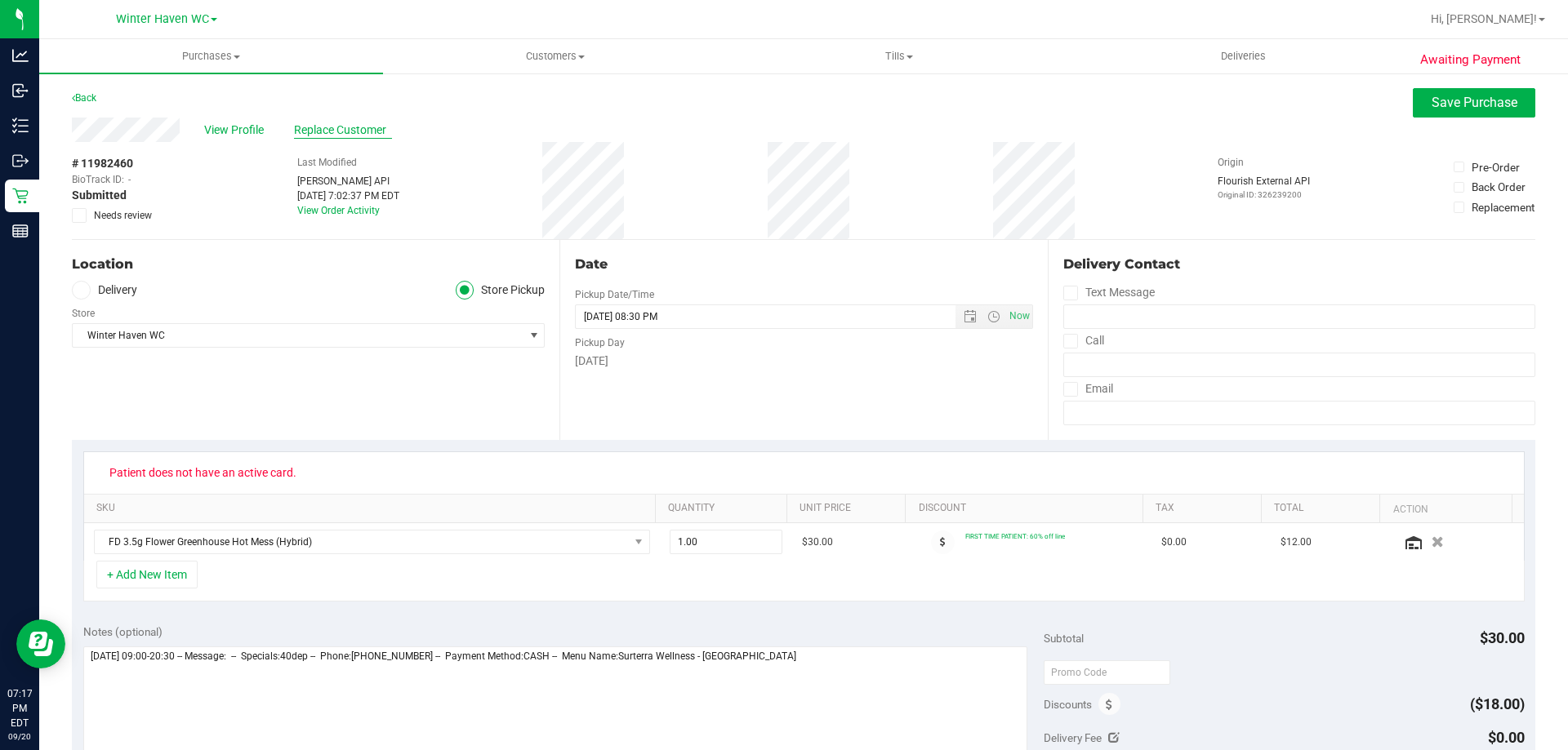
click at [327, 131] on span "Replace Customer" at bounding box center [343, 129] width 98 height 17
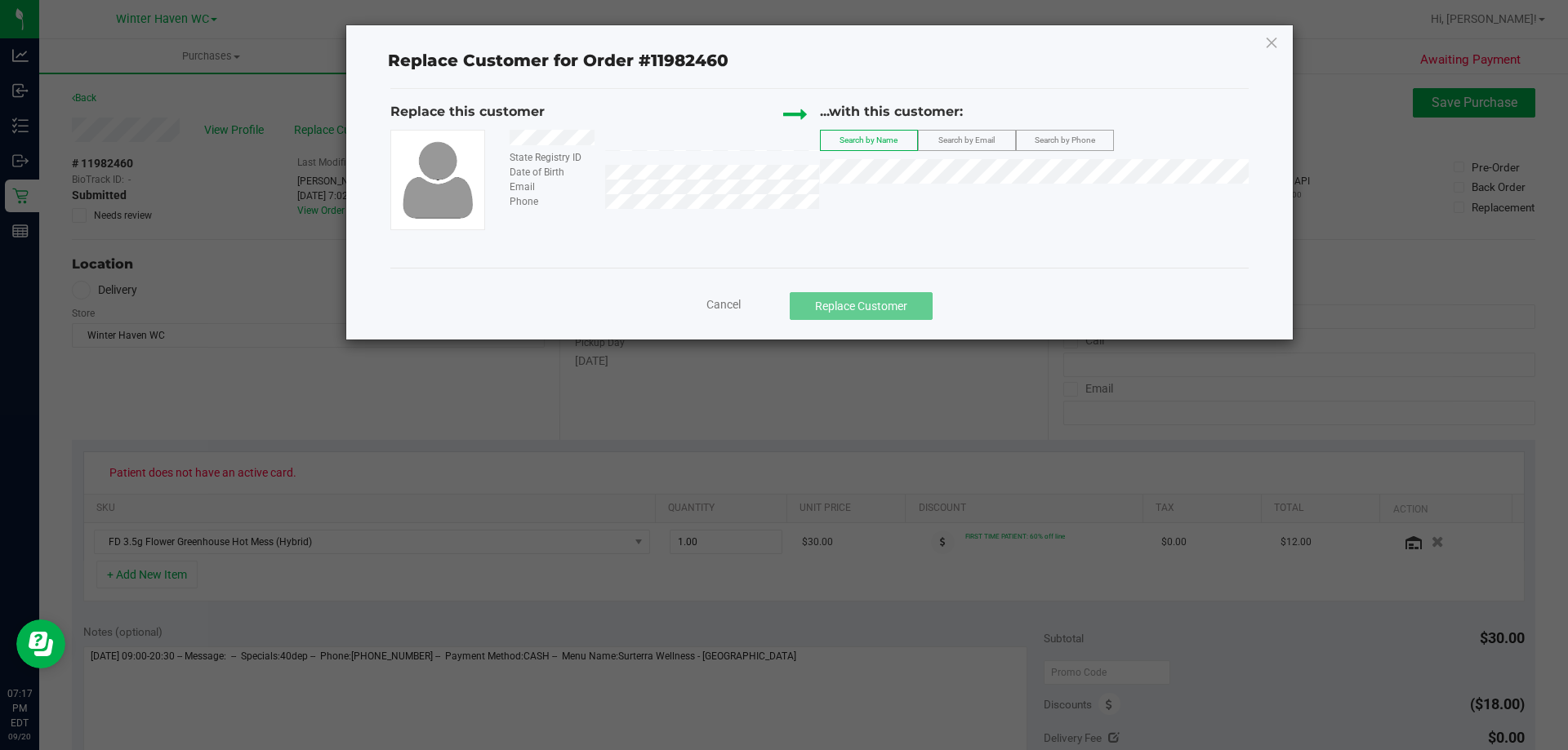
click at [1001, 135] on label "Search by Email" at bounding box center [966, 140] width 97 height 19
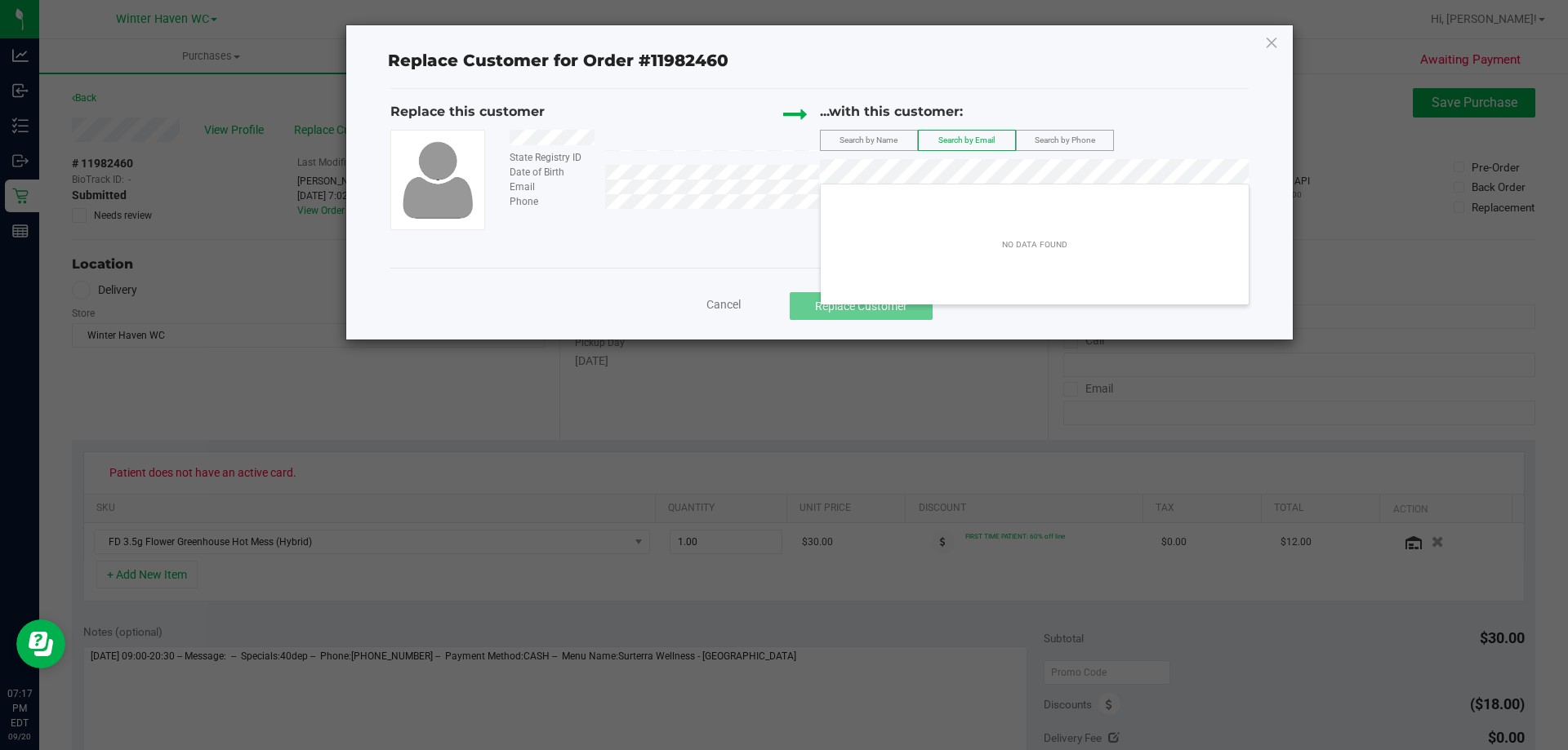
click at [797, 191] on div "Replace this customer State Registry ID Date of Birth Email Phone ...with this …" at bounding box center [819, 166] width 858 height 128
click at [890, 144] on span "Search by Name" at bounding box center [868, 140] width 58 height 9
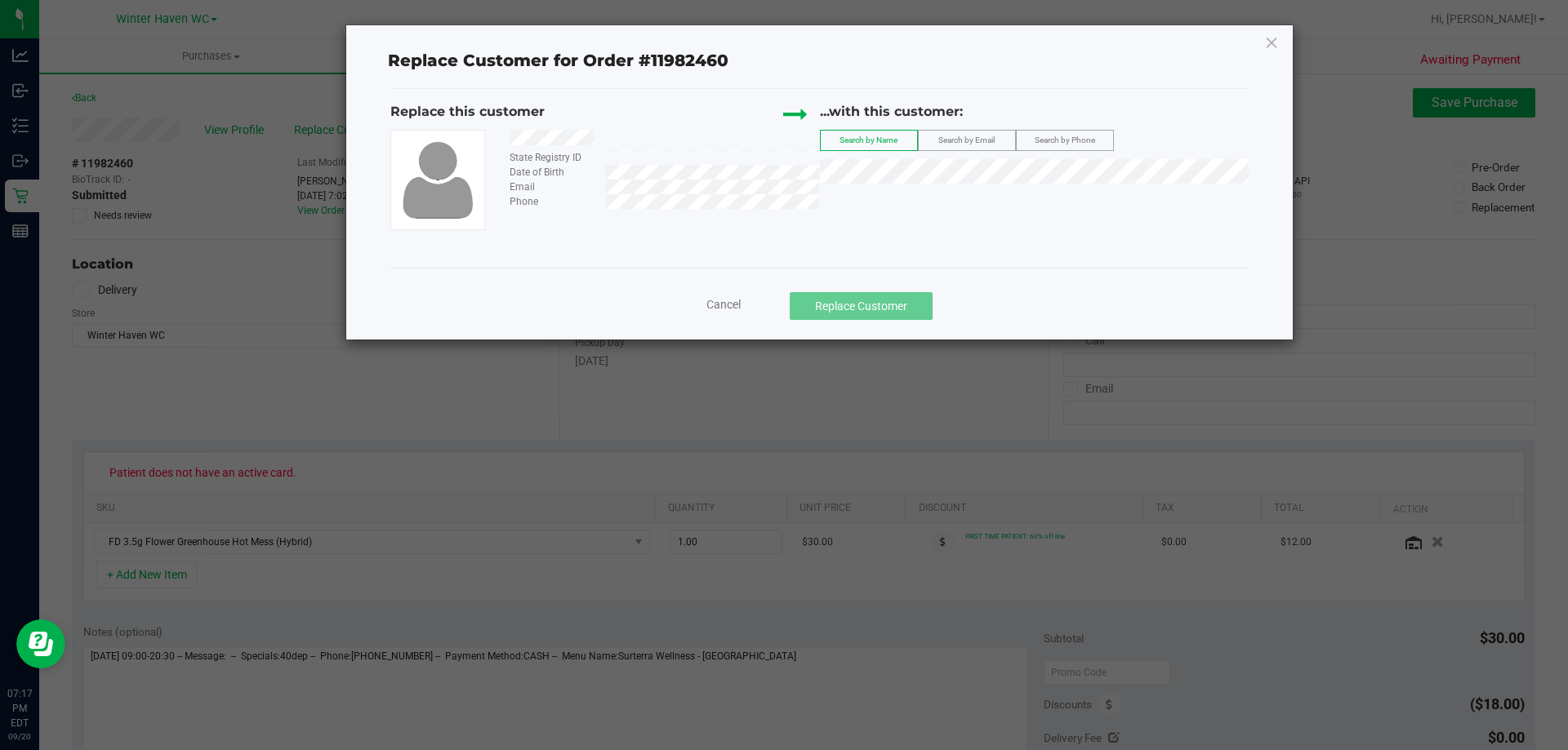
click at [514, 137] on div at bounding box center [657, 140] width 322 height 20
click at [861, 169] on div "Replace this customer State Registry ID Date of Birth Email Phone ...with this …" at bounding box center [819, 166] width 858 height 128
click at [911, 198] on span "[PERSON_NAME]" at bounding box center [874, 201] width 88 height 13
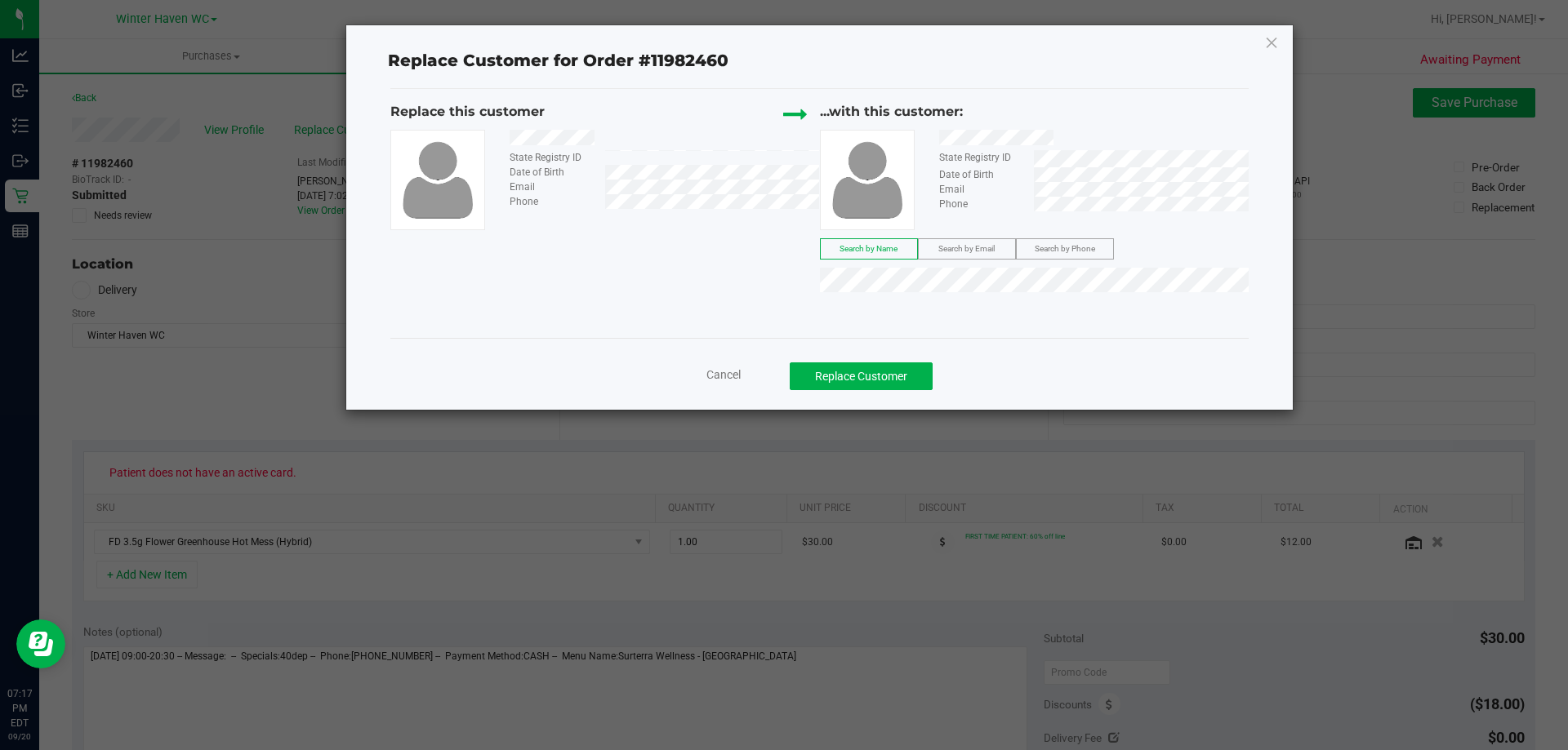
click at [738, 373] on span "Cancel" at bounding box center [723, 375] width 35 height 13
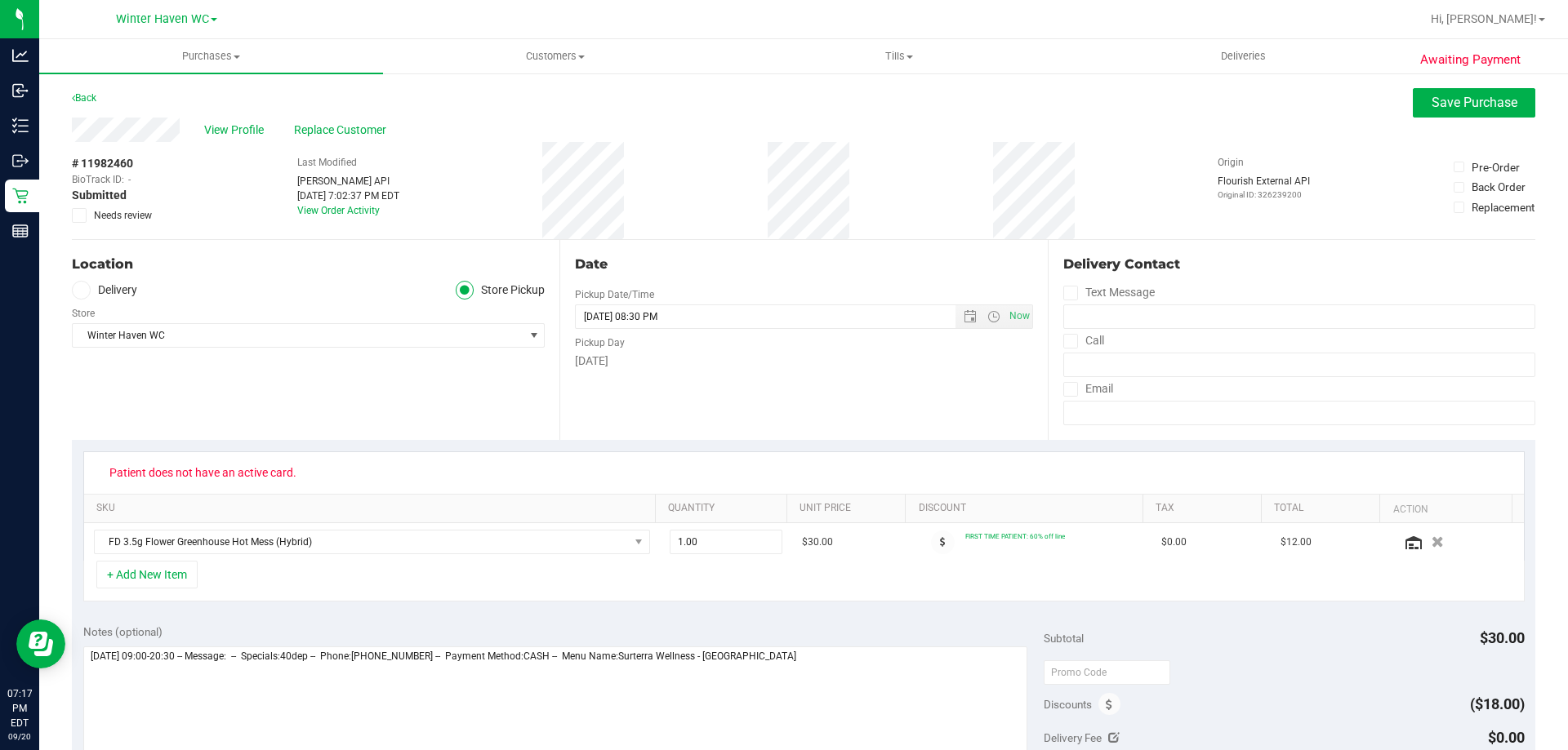
click at [748, 202] on div "# 11982460 BioTrack ID: - Submitted Needs review Last Modified [PERSON_NAME] AP…" at bounding box center [803, 190] width 1463 height 97
click at [233, 129] on span "View Profile" at bounding box center [237, 129] width 66 height 17
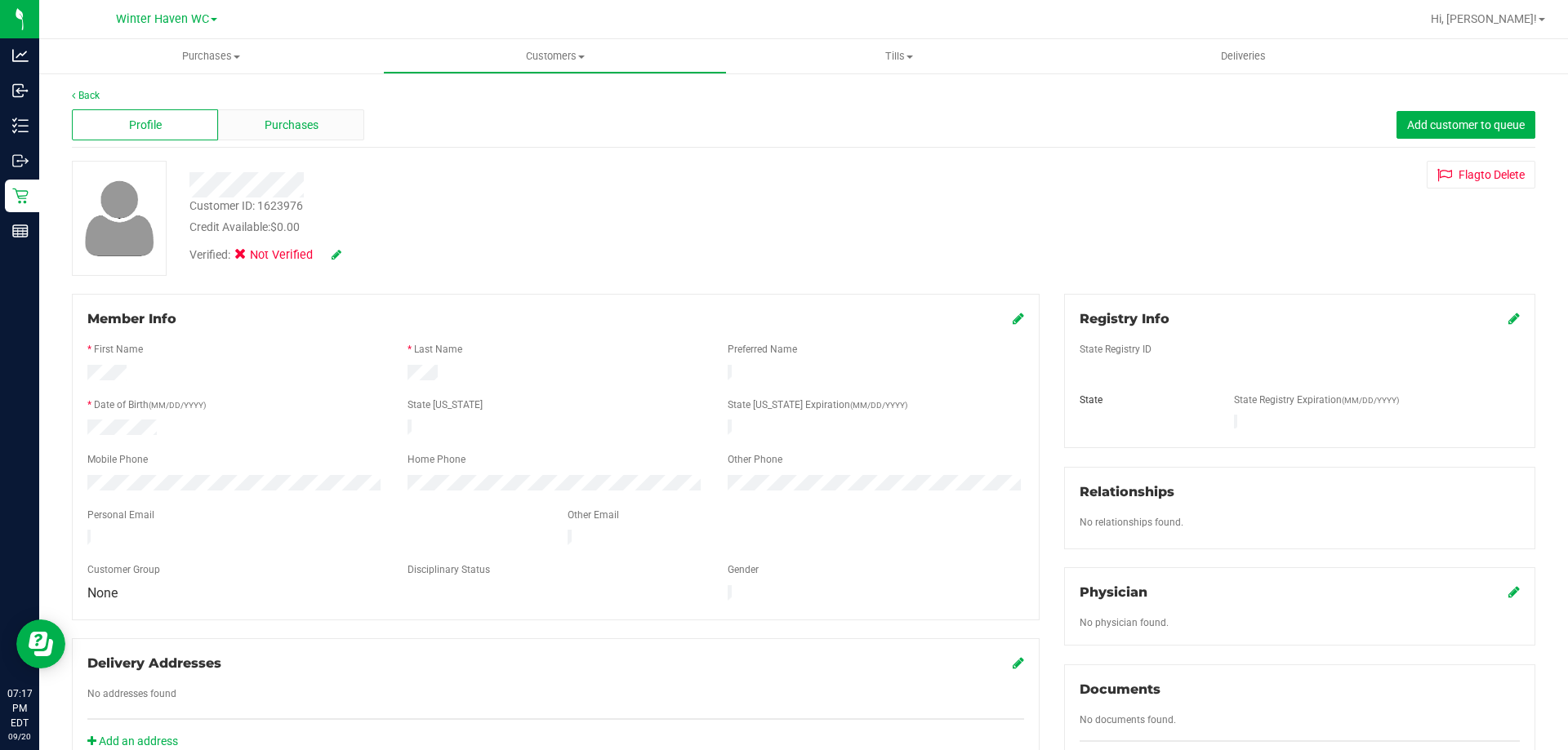
click at [293, 120] on span "Purchases" at bounding box center [291, 125] width 54 height 17
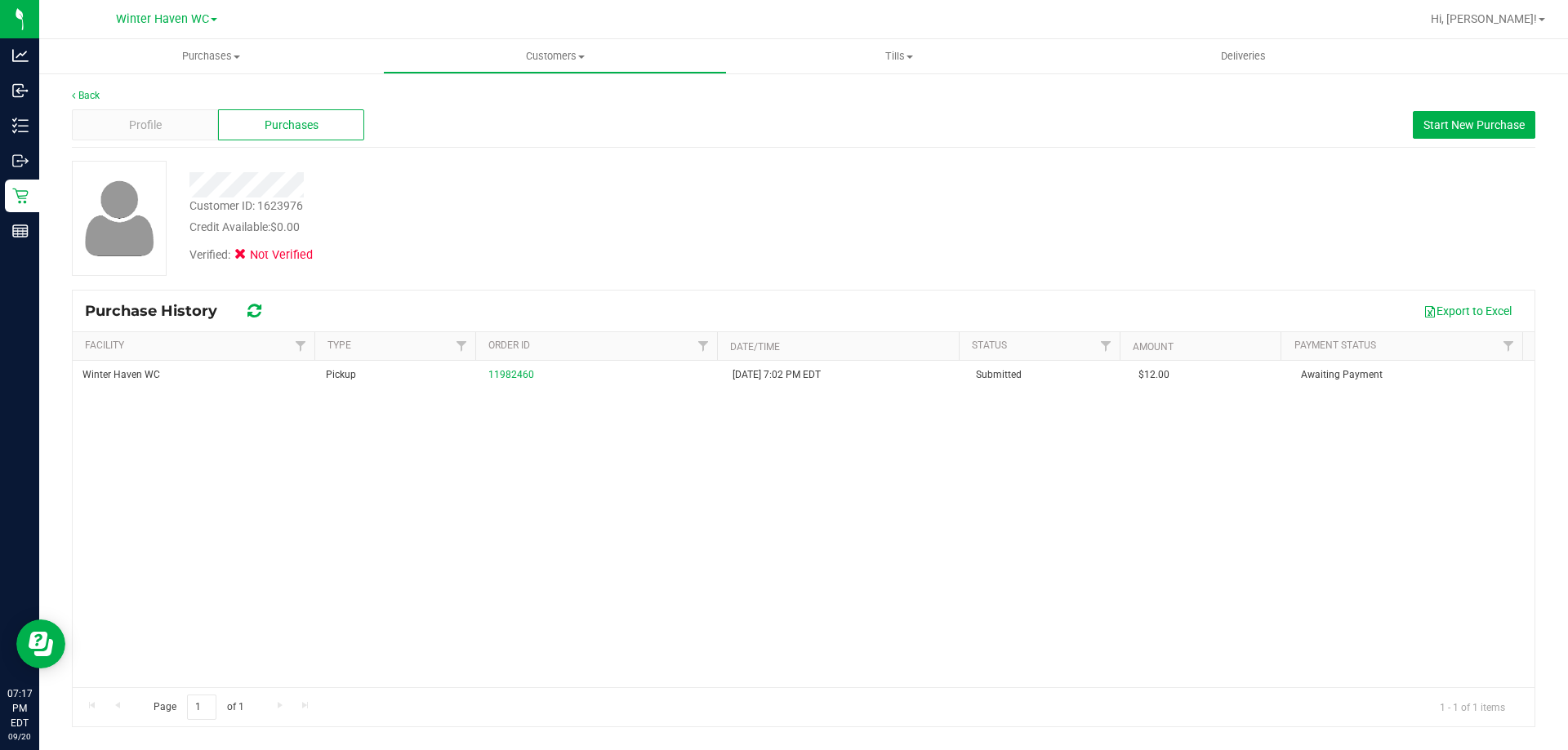
click at [410, 485] on div "Winter Haven WC Pickup 11982460 [DATE] 7:02 PM EDT Submitted $12.00 Awaiting Pa…" at bounding box center [803, 523] width 1462 height 327
click at [126, 124] on div "Profile" at bounding box center [144, 125] width 146 height 31
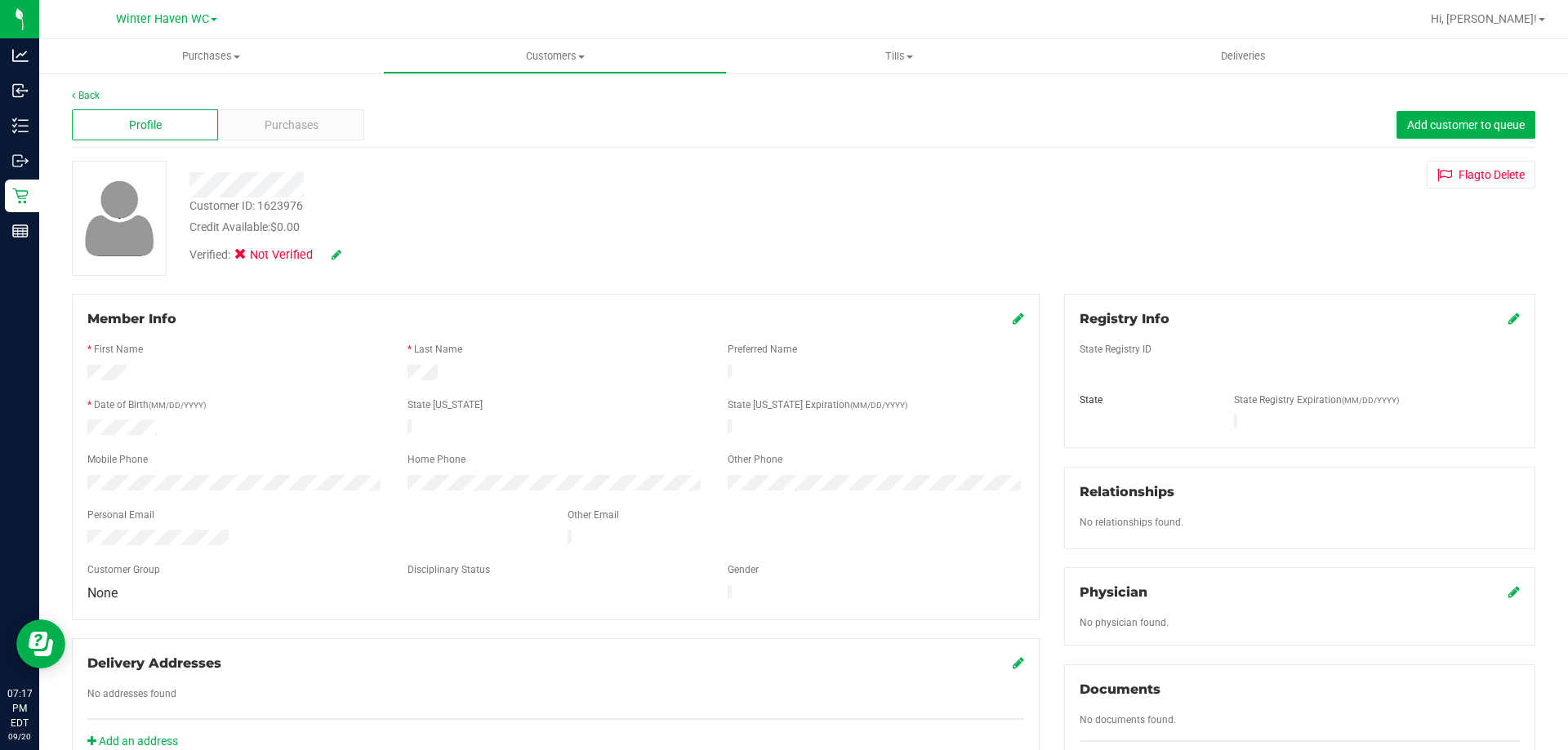
click at [1509, 319] on icon at bounding box center [1514, 318] width 12 height 13
click at [1248, 290] on div "Back Profile Purchases Add customer to queue Customer ID: 1623976 Credit Availa…" at bounding box center [803, 612] width 1463 height 1048
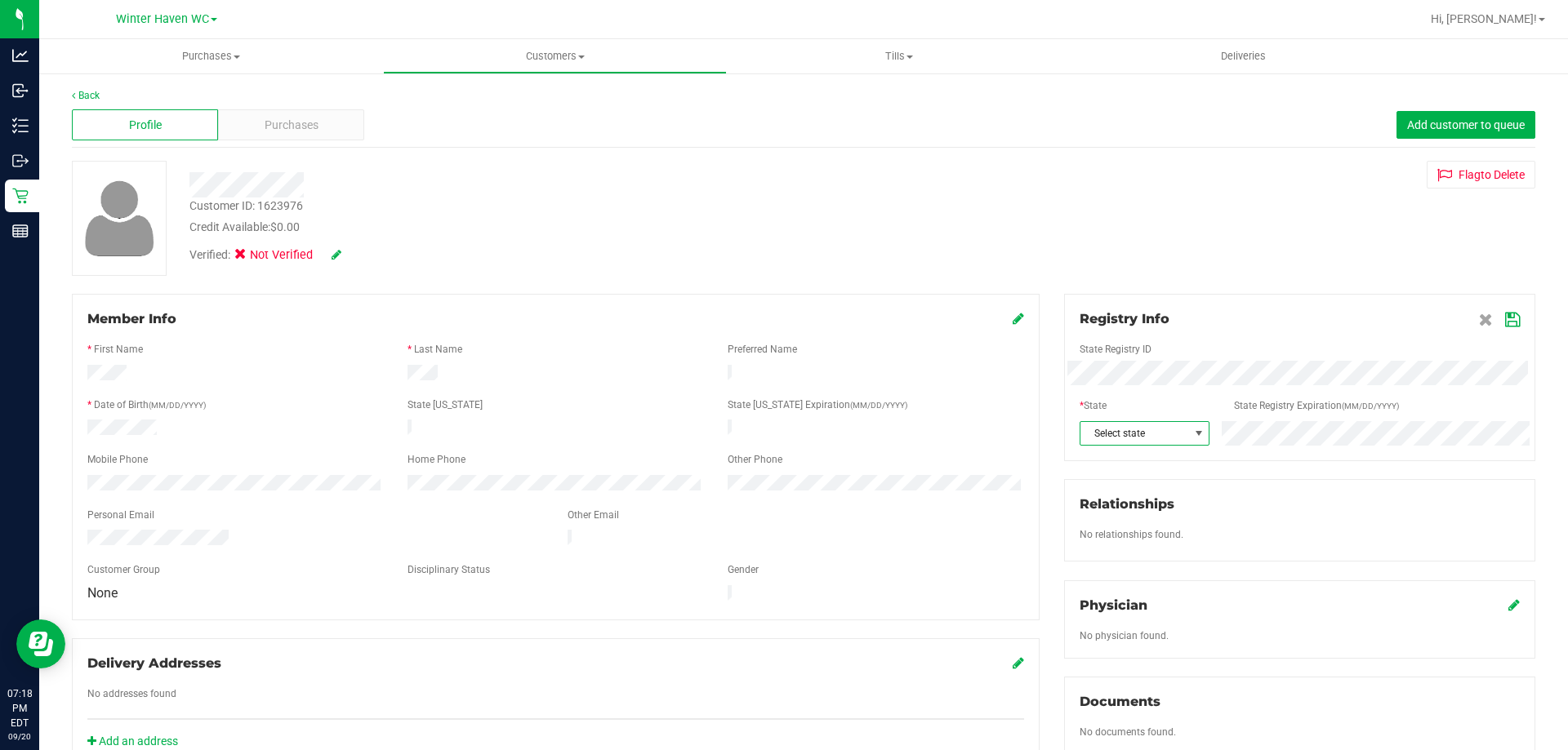
click at [1185, 421] on span "Select state" at bounding box center [1145, 434] width 130 height 25
click at [1176, 254] on div "Customer ID: 1623976 Credit Available: $0.00 Verified: Not Verified Flag to [GE…" at bounding box center [803, 219] width 1488 height 115
click at [1513, 321] on div "Registry Info State Registry ID * State State Registry Expiration (MM/DD/YYYY) …" at bounding box center [1300, 377] width 471 height 167
click at [1506, 323] on icon at bounding box center [1512, 320] width 15 height 13
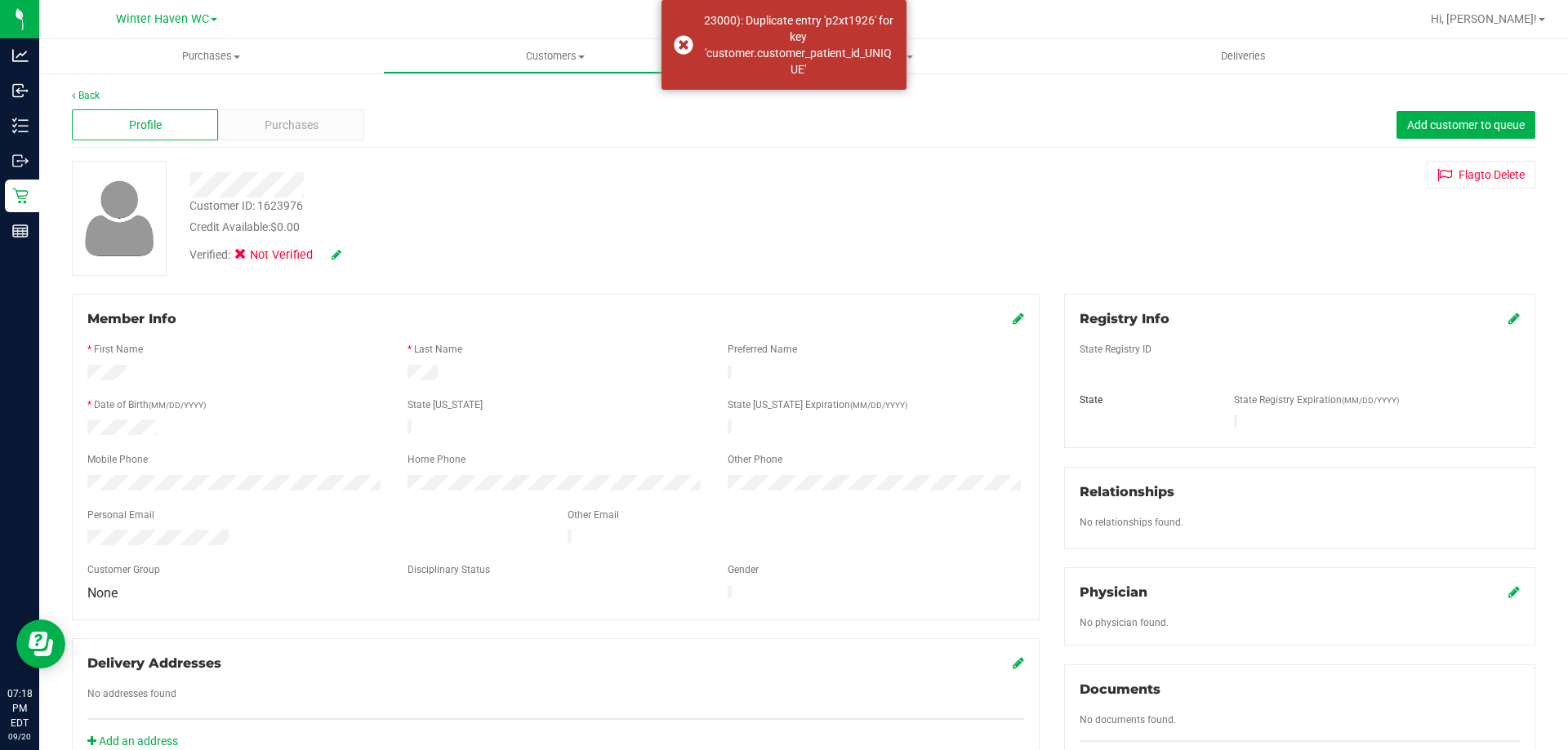
click at [1354, 263] on div "Customer ID: 1623976 Credit Available: $0.00 Verified: Not Verified Flag to [GE…" at bounding box center [803, 219] width 1488 height 115
click at [765, 202] on div "Customer ID: 1623976 Credit Available: $0.00" at bounding box center [549, 216] width 744 height 38
click at [358, 214] on div "Customer ID: 1623976 Credit Available: $0.00" at bounding box center [549, 216] width 744 height 38
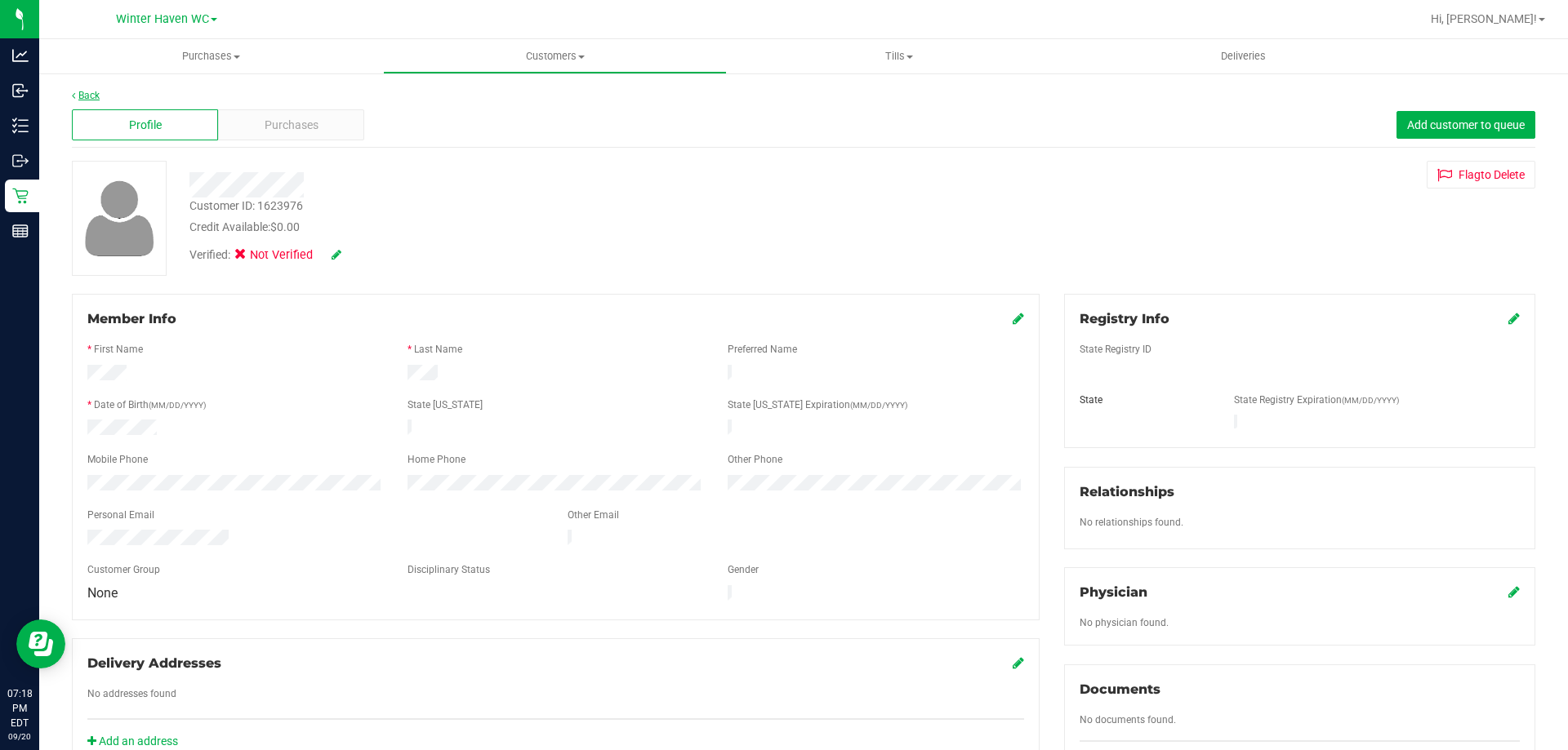
click at [76, 91] on link "Back" at bounding box center [85, 95] width 27 height 12
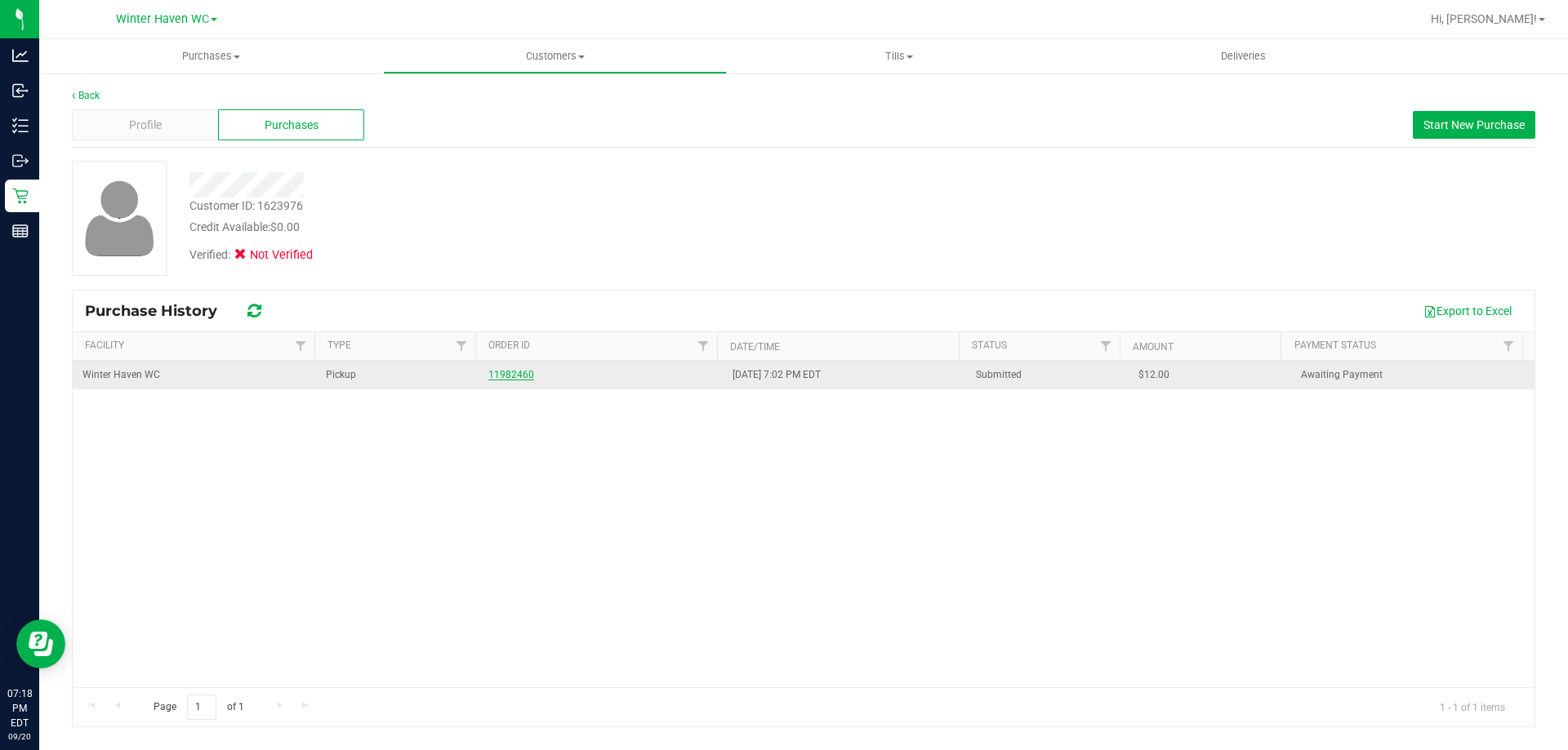
click at [493, 369] on link "11982460" at bounding box center [511, 375] width 46 height 12
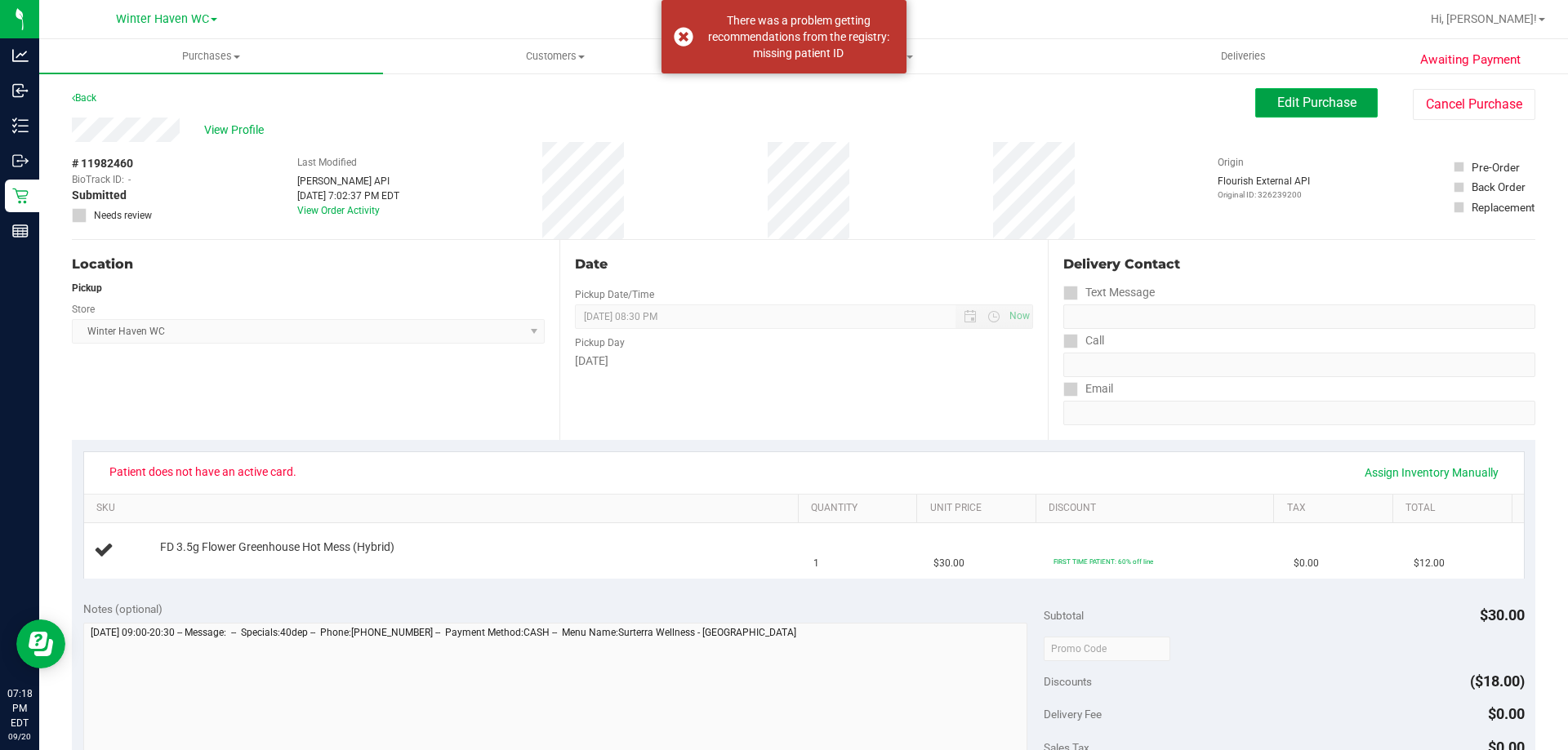
click at [1277, 109] on span "Edit Purchase" at bounding box center [1316, 103] width 79 height 16
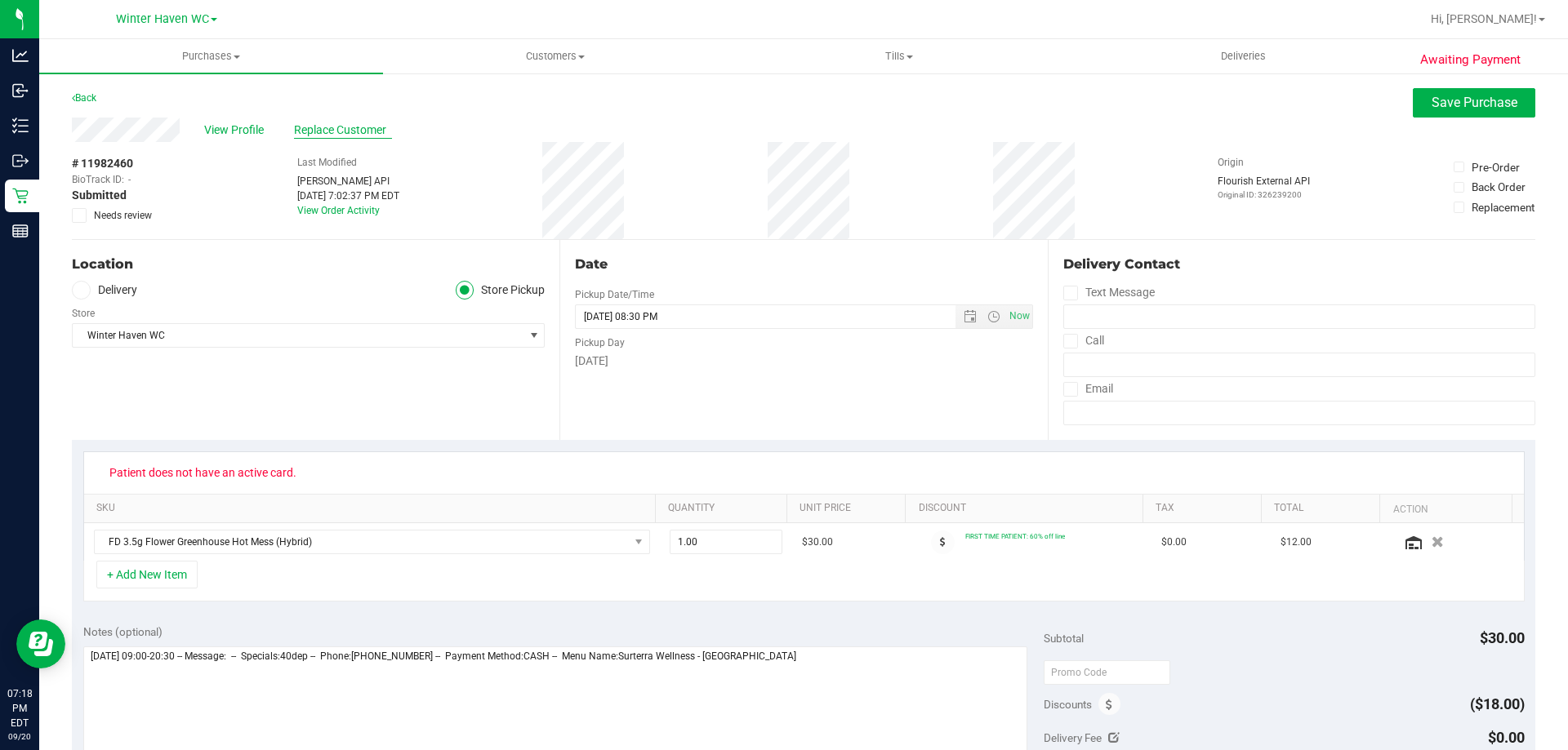
click at [389, 129] on span "Replace Customer" at bounding box center [343, 129] width 98 height 17
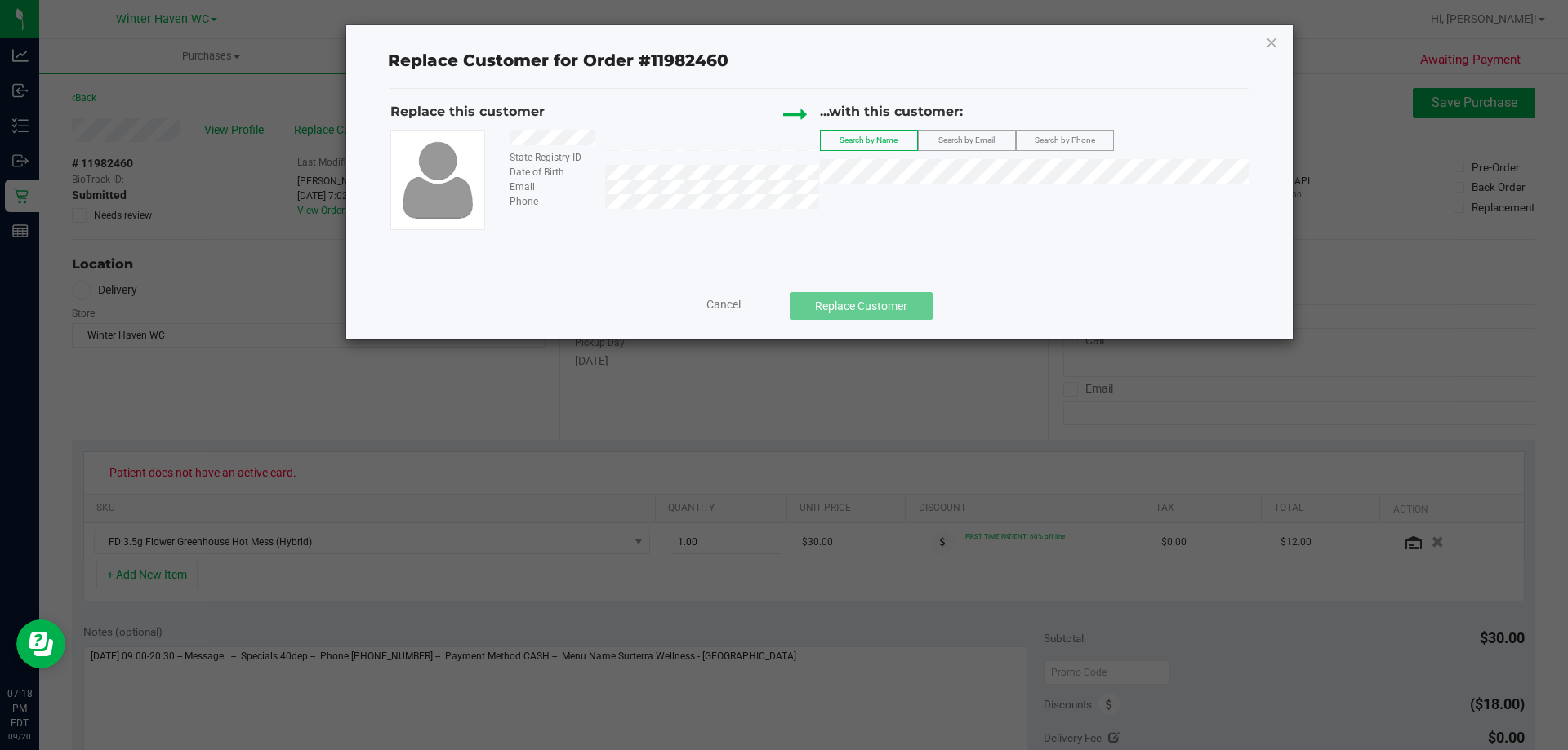
click at [1065, 143] on span "Search by Phone" at bounding box center [1065, 140] width 60 height 9
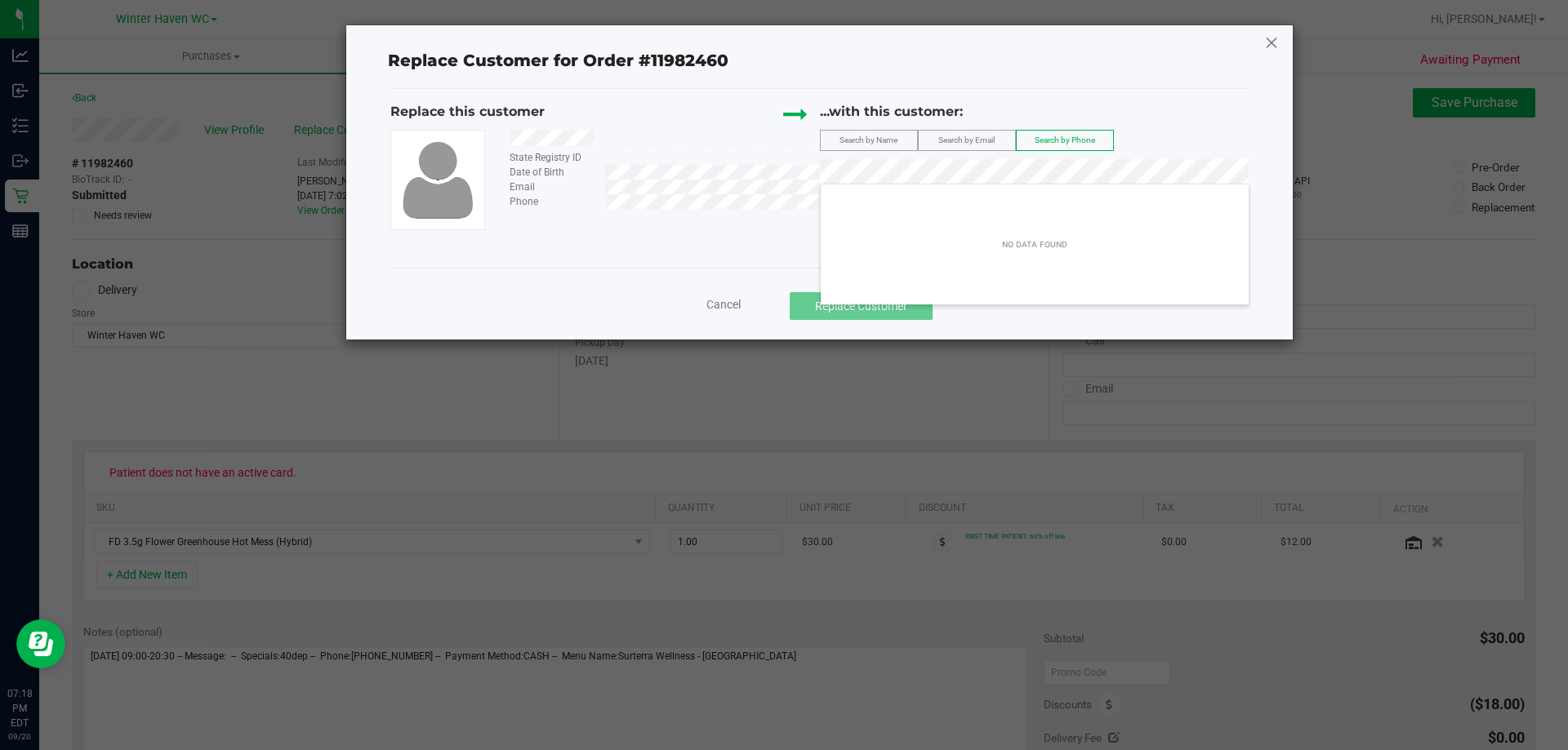
click at [1269, 35] on icon at bounding box center [1271, 42] width 15 height 26
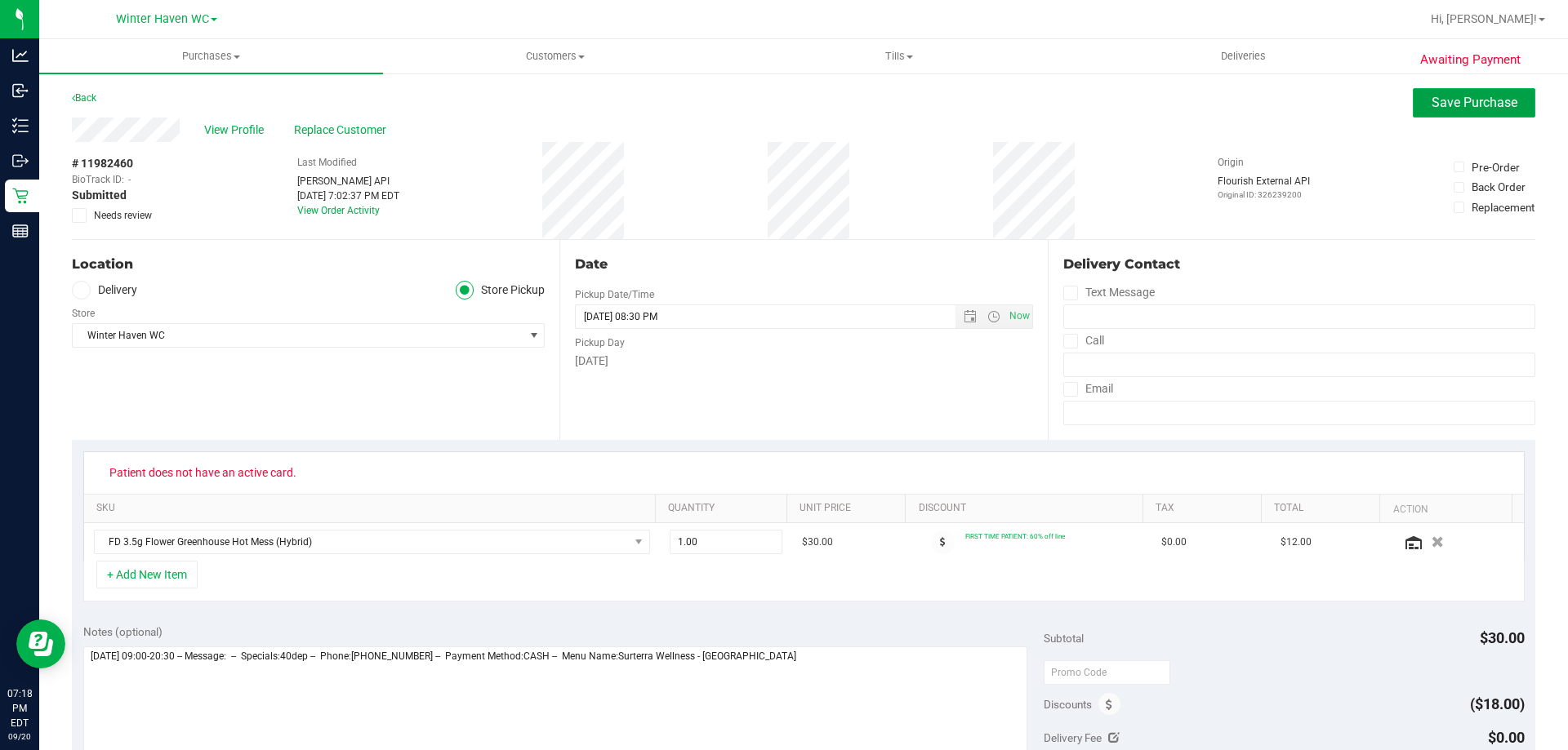
click at [1485, 113] on button "Save Purchase" at bounding box center [1474, 103] width 122 height 29
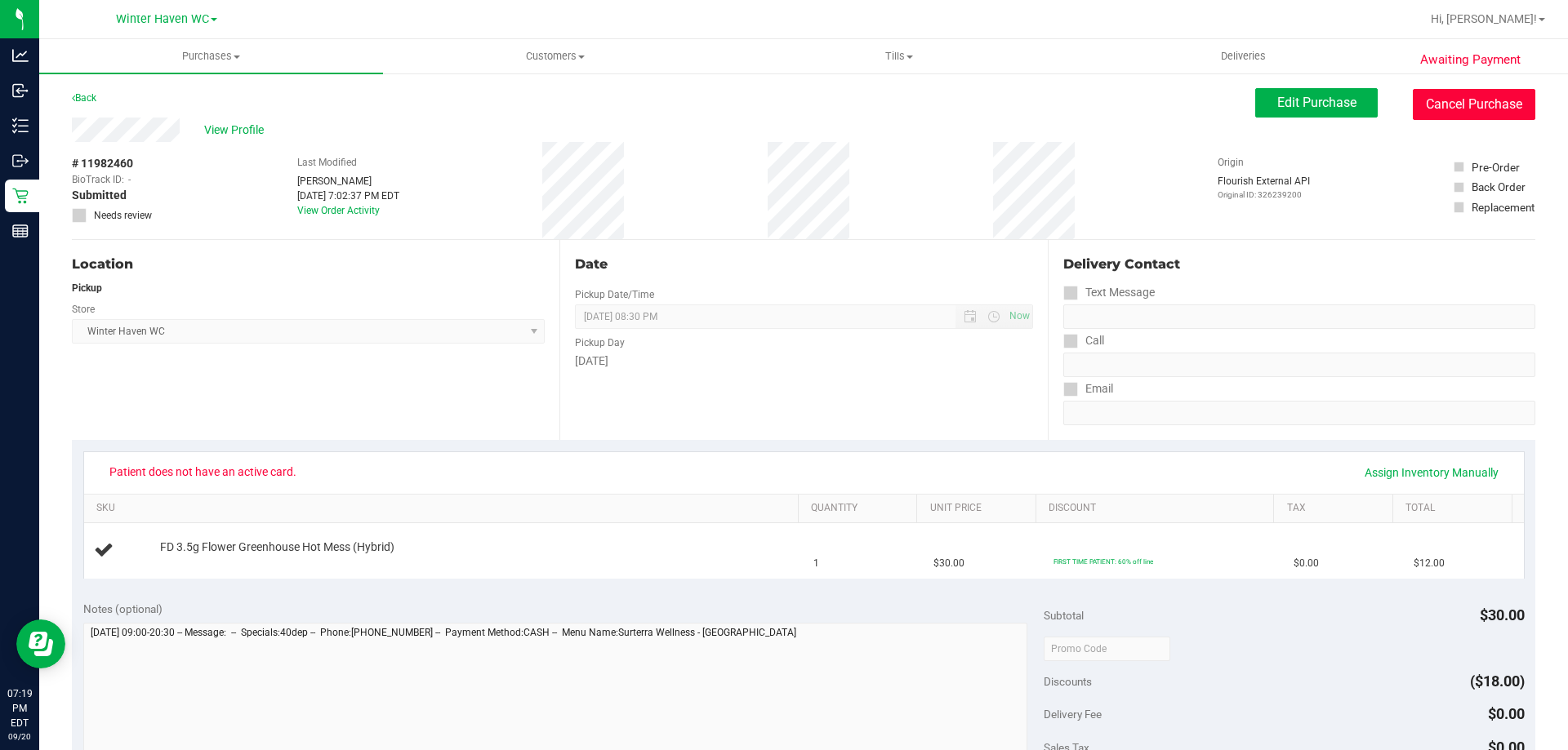
click at [1457, 100] on button "Cancel Purchase" at bounding box center [1474, 104] width 122 height 31
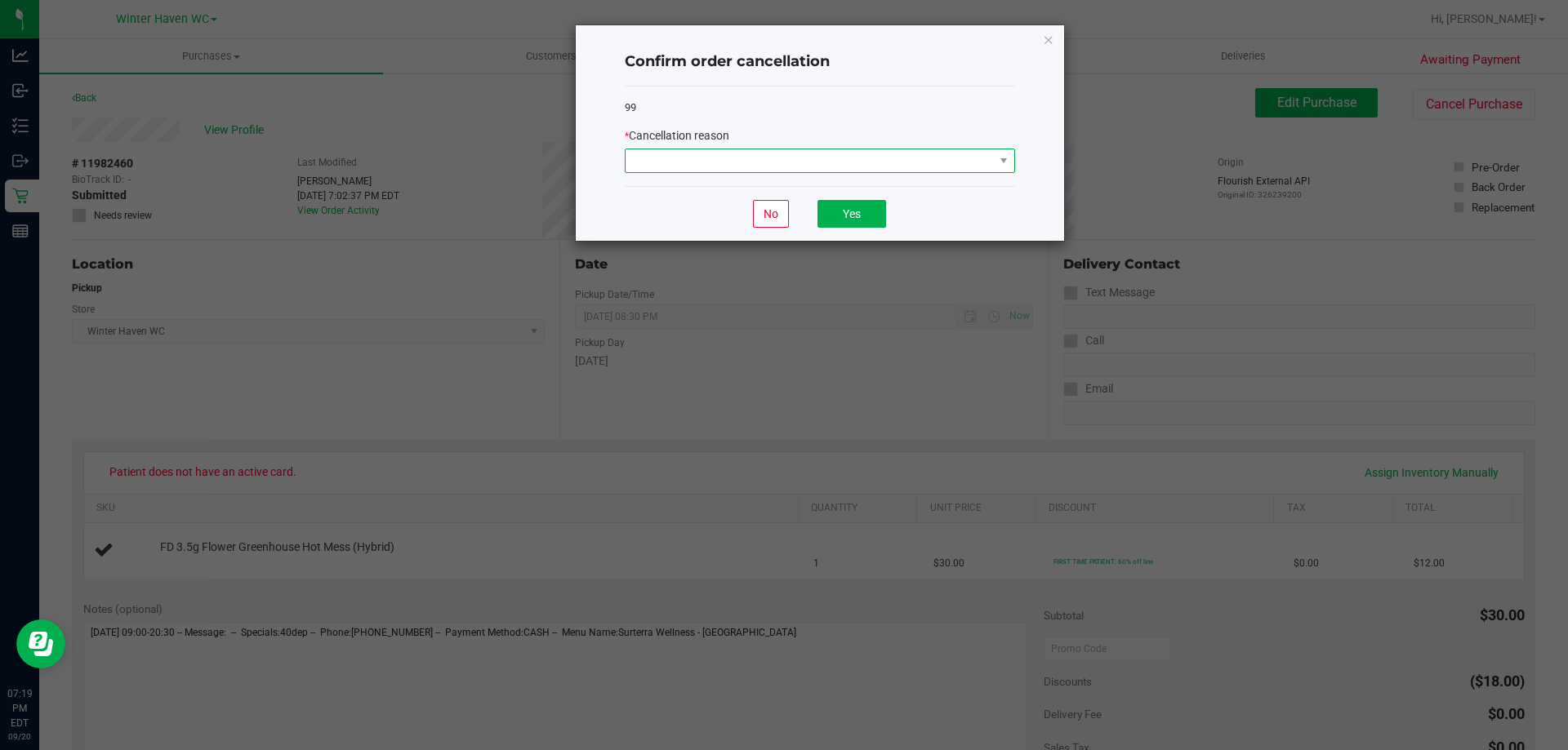
click at [946, 162] on span at bounding box center [810, 161] width 369 height 23
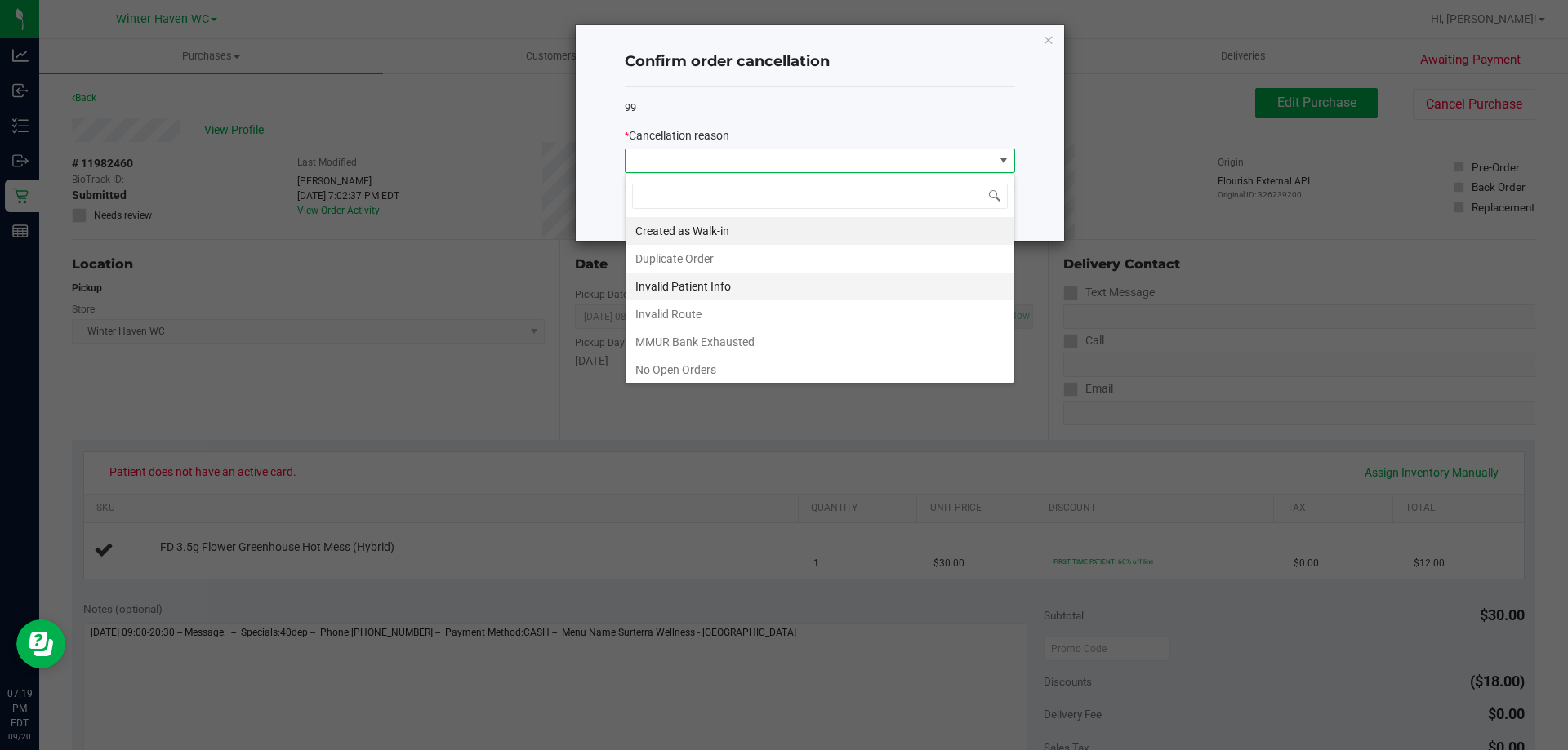
scroll to position [81, 0]
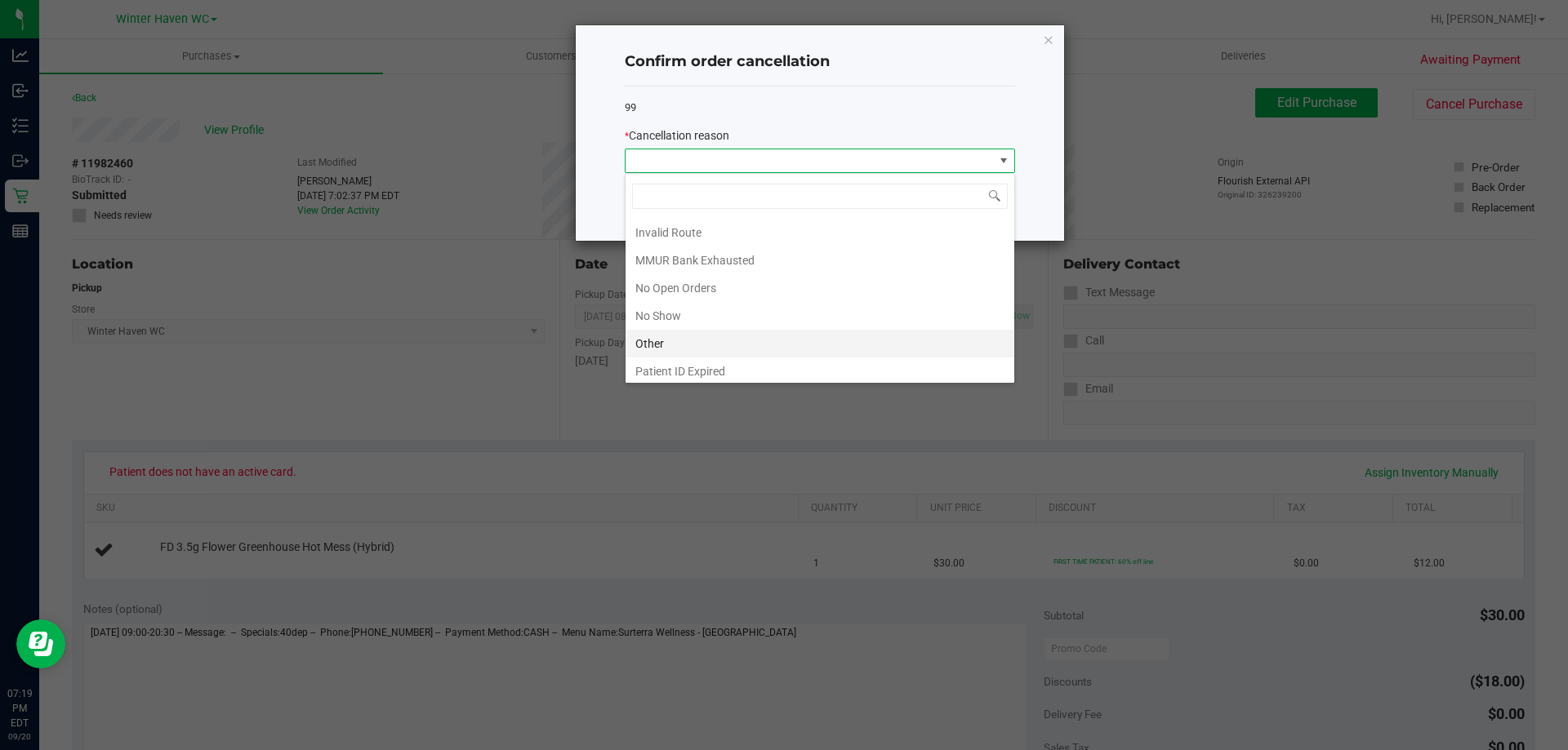
click at [717, 337] on li "Other" at bounding box center [819, 343] width 389 height 27
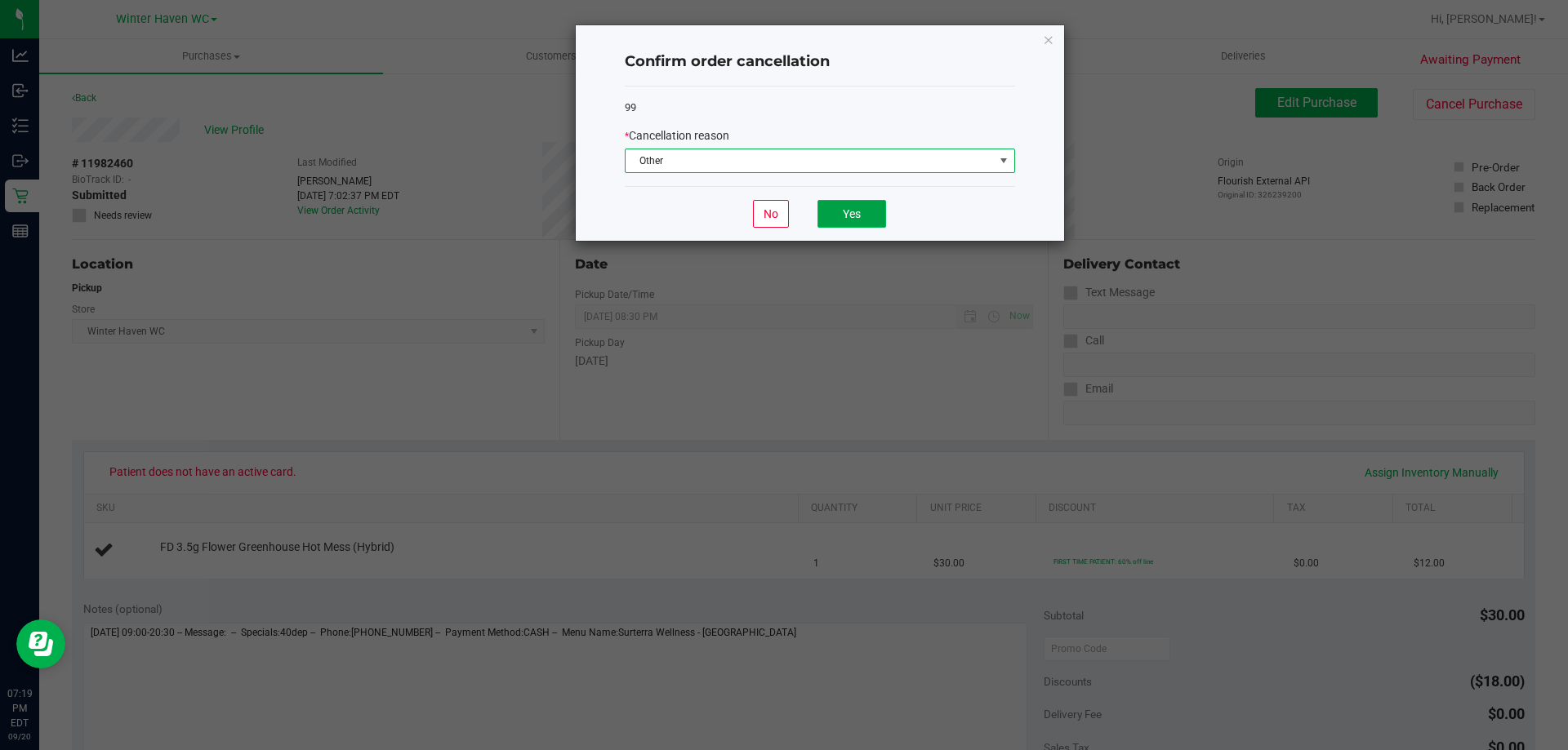
click at [853, 214] on button "Yes" at bounding box center [851, 213] width 68 height 27
